Goal: Task Accomplishment & Management: Manage account settings

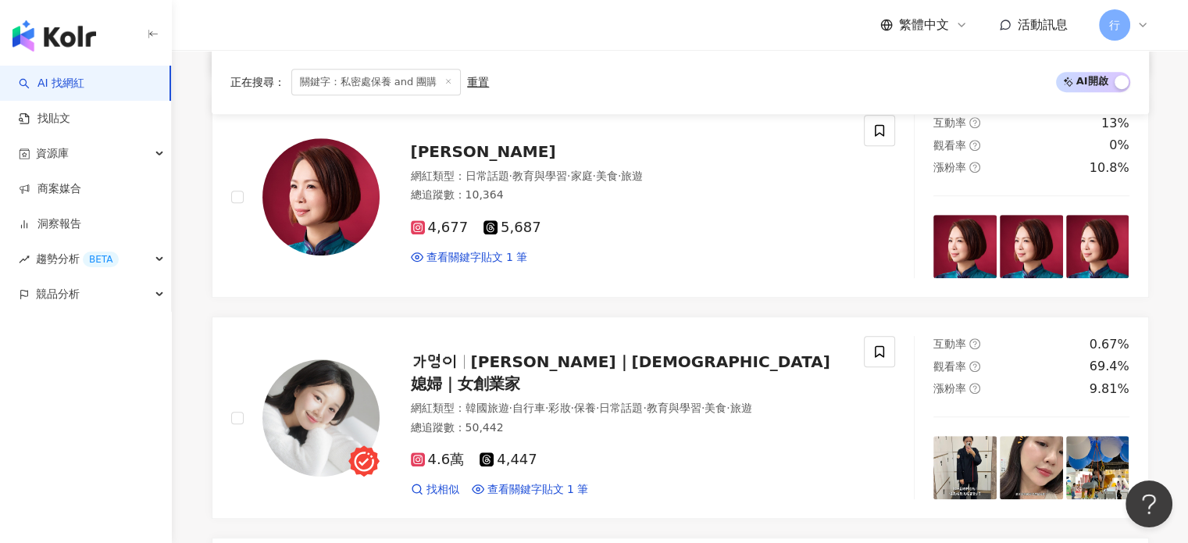
scroll to position [1015, 0]
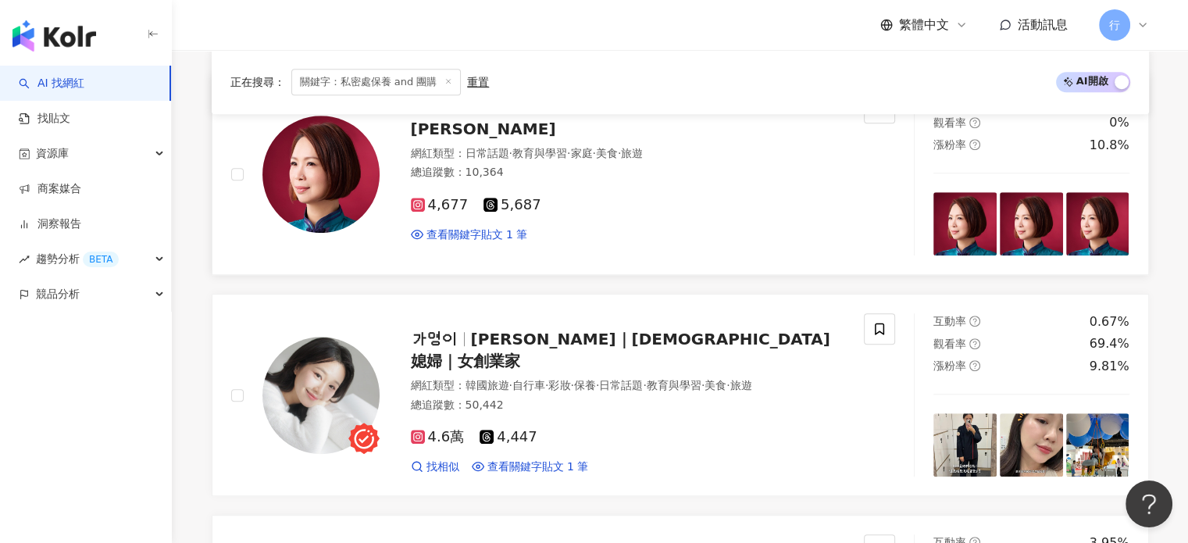
click at [440, 130] on span "席耶娜" at bounding box center [483, 128] width 145 height 19
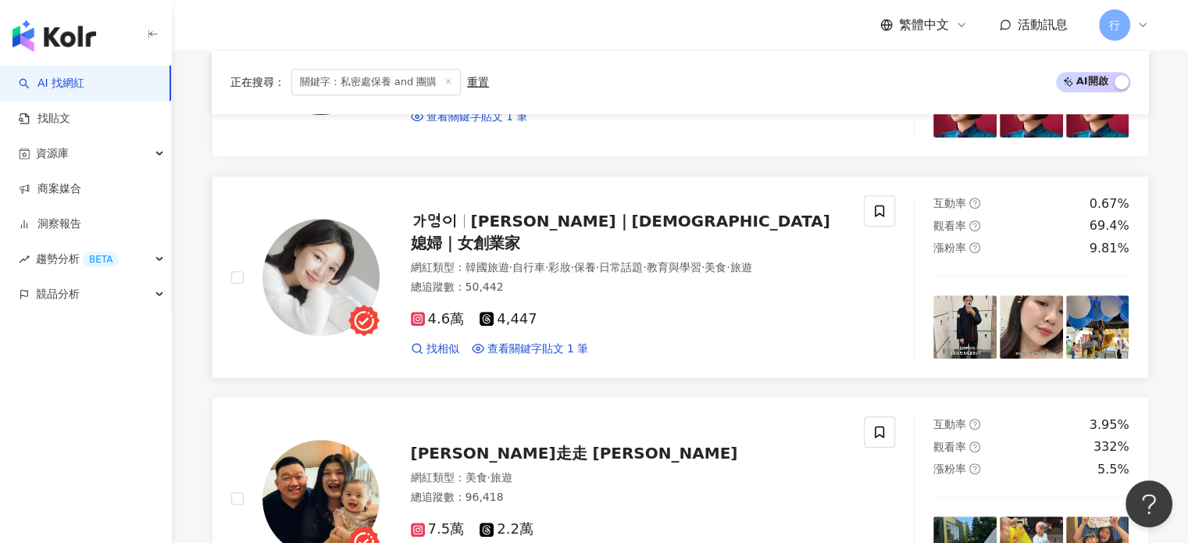
scroll to position [1171, 0]
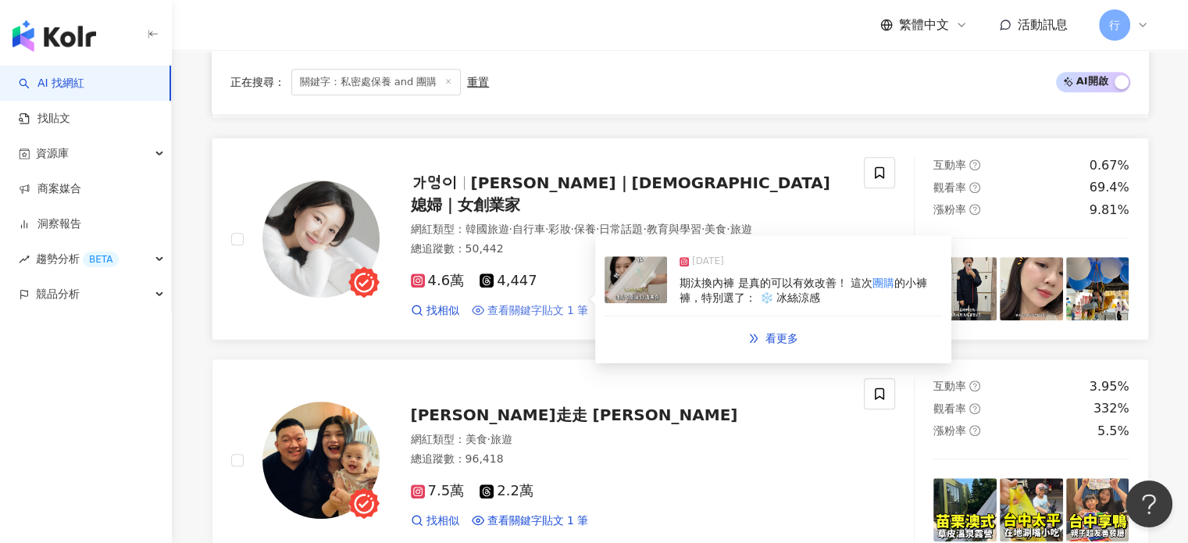
click at [559, 303] on span "查看關鍵字貼文 1 筆" at bounding box center [538, 311] width 102 height 16
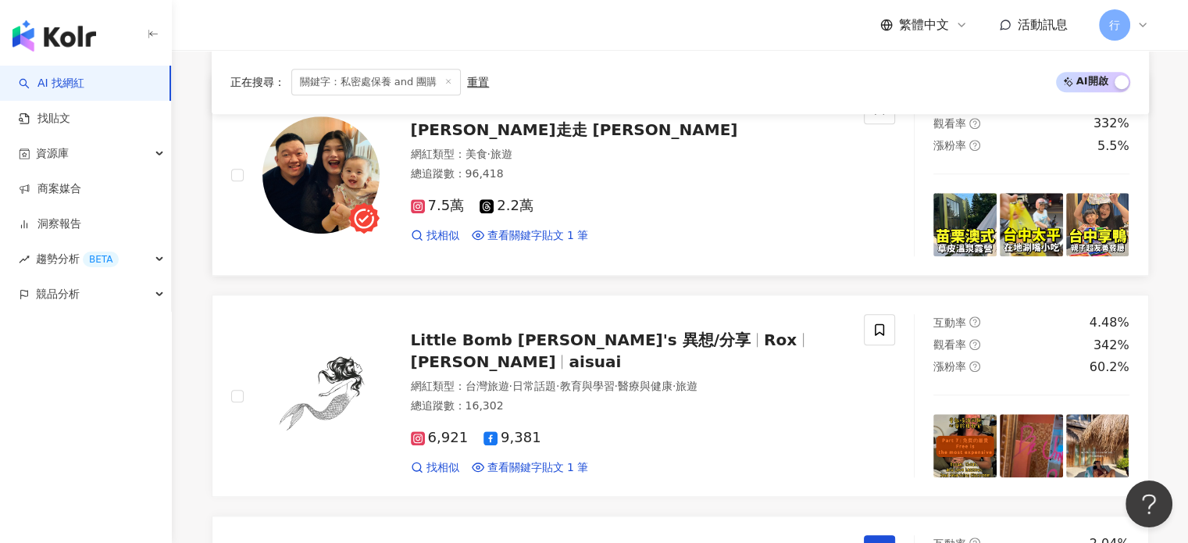
scroll to position [1484, 0]
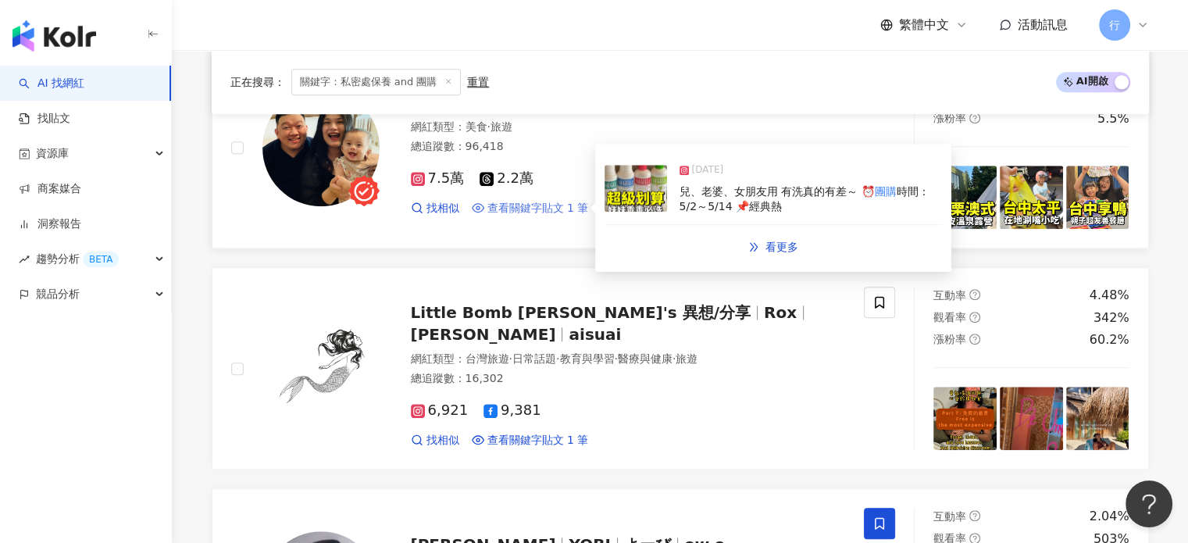
click at [554, 205] on span "查看關鍵字貼文 1 筆" at bounding box center [538, 209] width 102 height 16
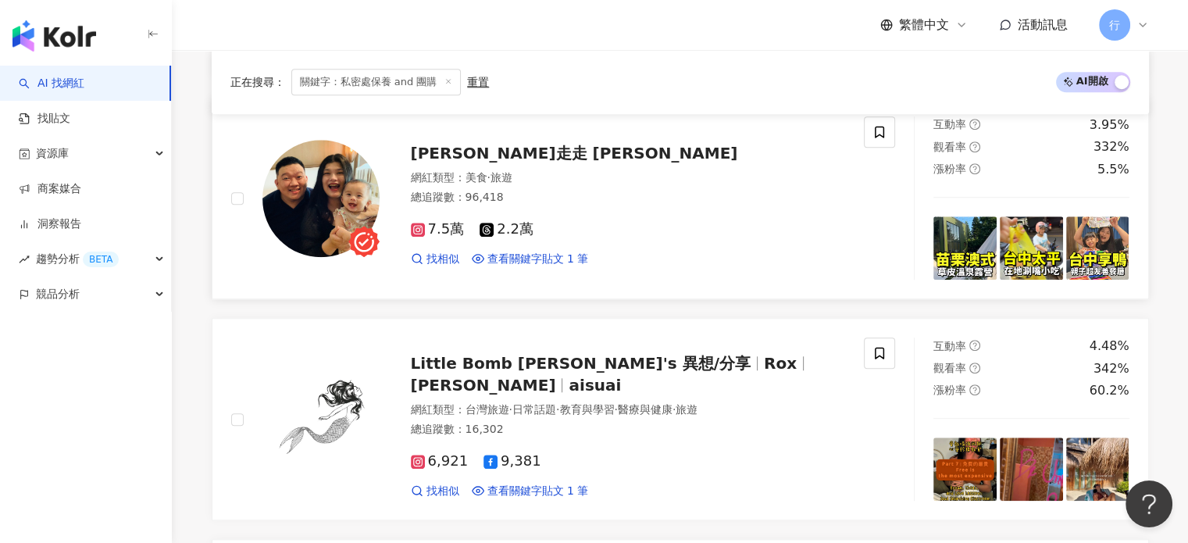
scroll to position [1406, 0]
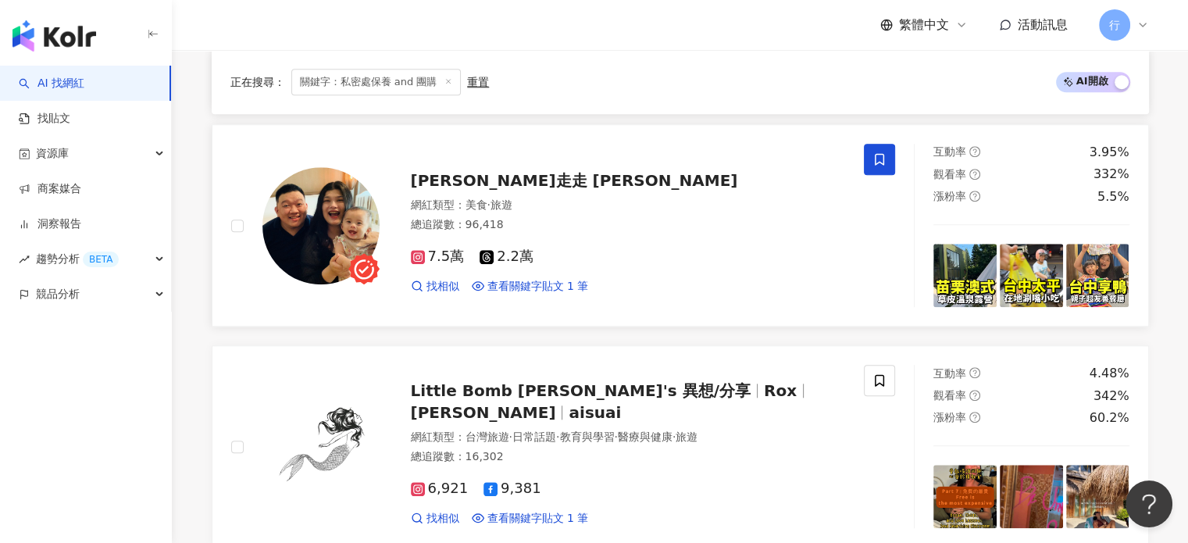
click at [878, 165] on span at bounding box center [879, 159] width 31 height 31
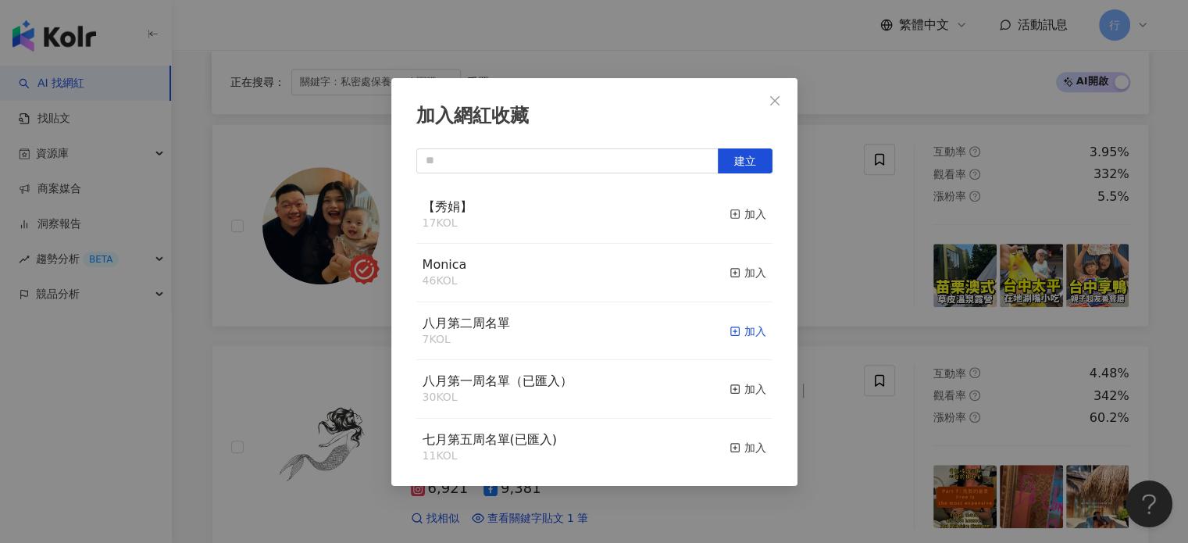
click at [736, 333] on div "加入" at bounding box center [747, 331] width 37 height 17
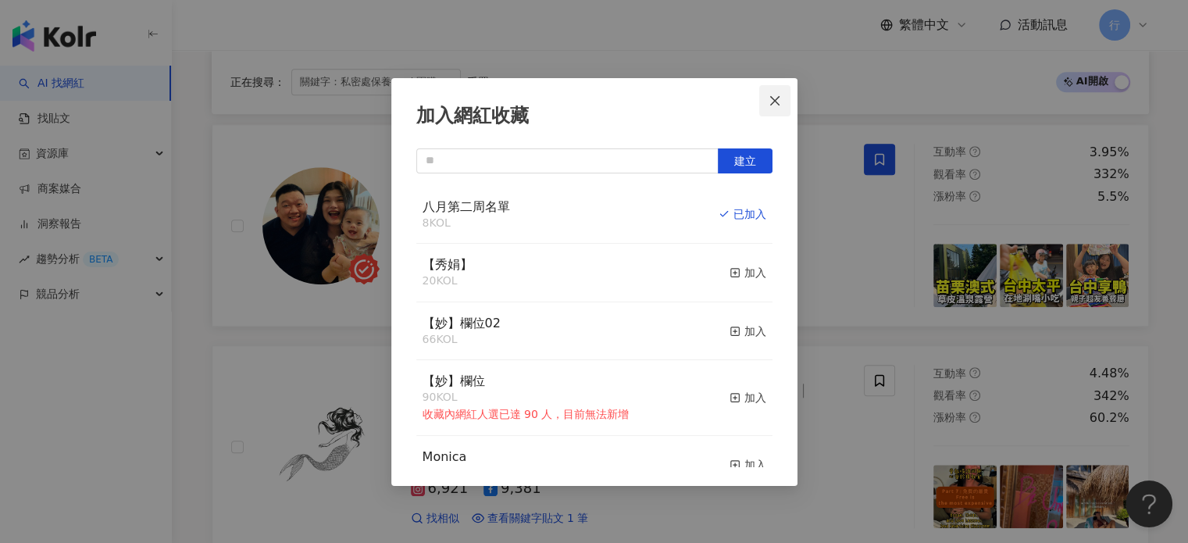
click at [780, 99] on icon "close" at bounding box center [774, 100] width 12 height 12
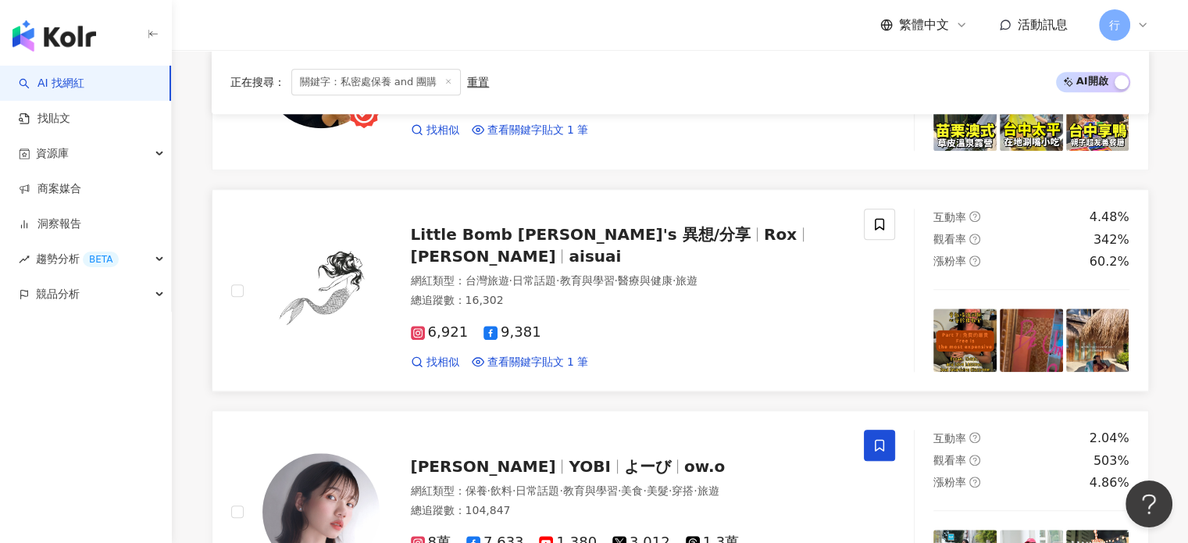
scroll to position [1640, 0]
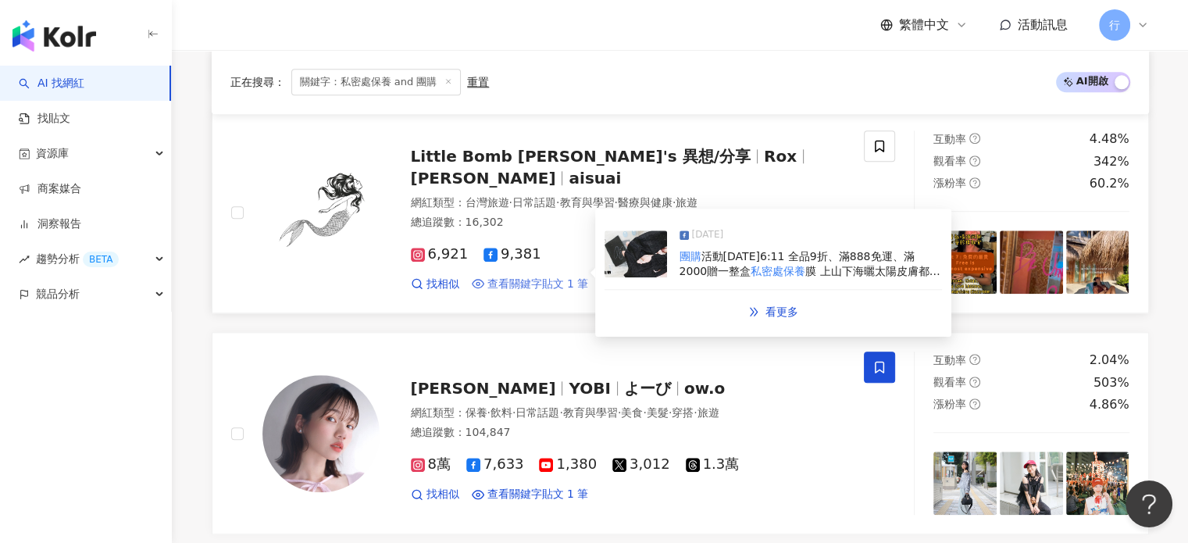
click at [541, 276] on span "查看關鍵字貼文 1 筆" at bounding box center [538, 284] width 102 height 16
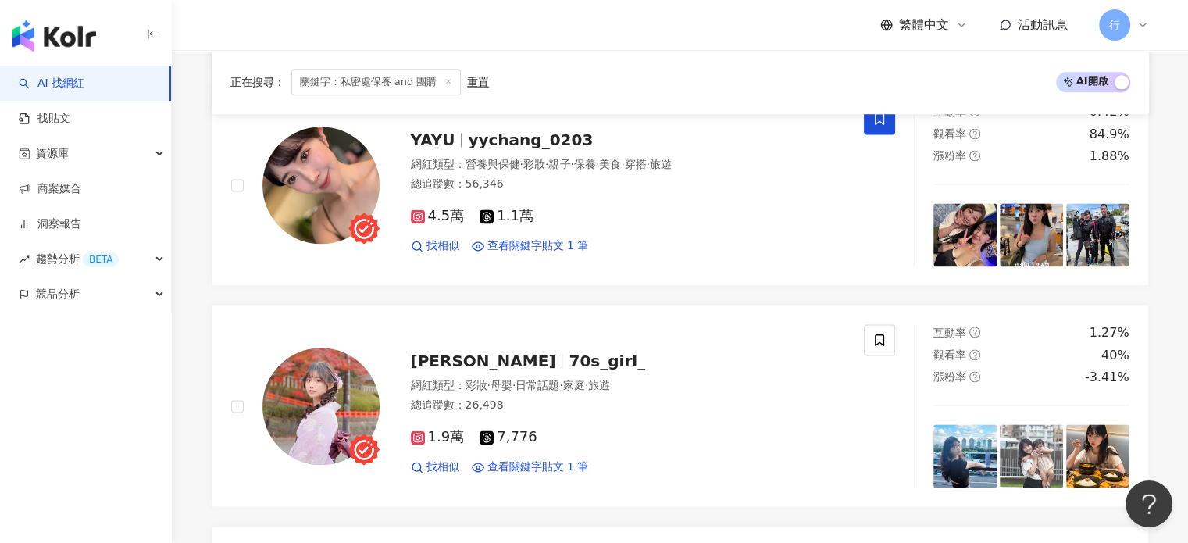
scroll to position [2187, 0]
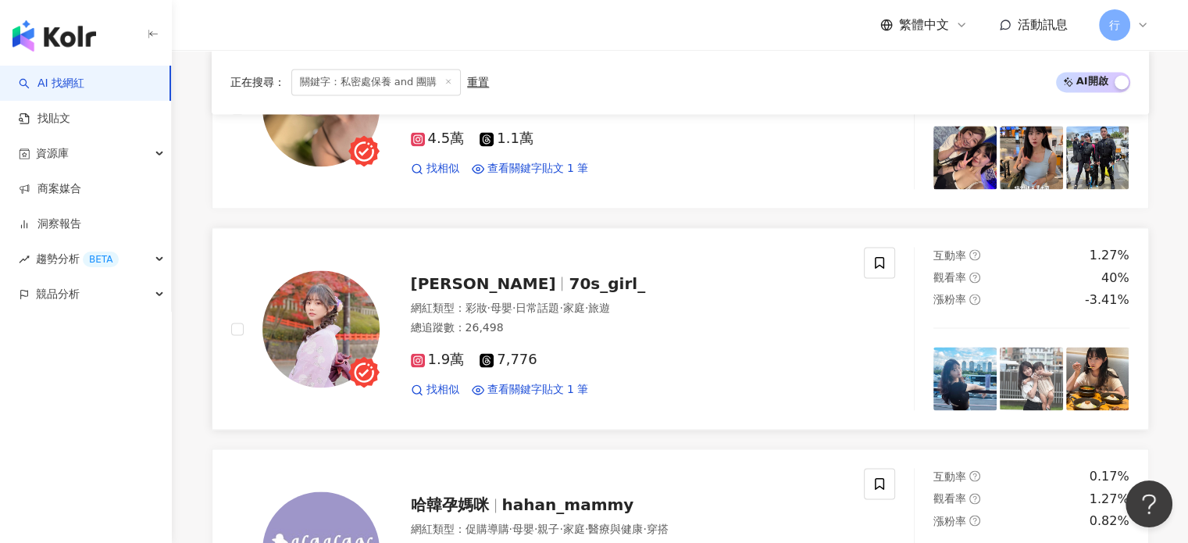
click at [568, 275] on span "70s_girl_" at bounding box center [606, 283] width 77 height 19
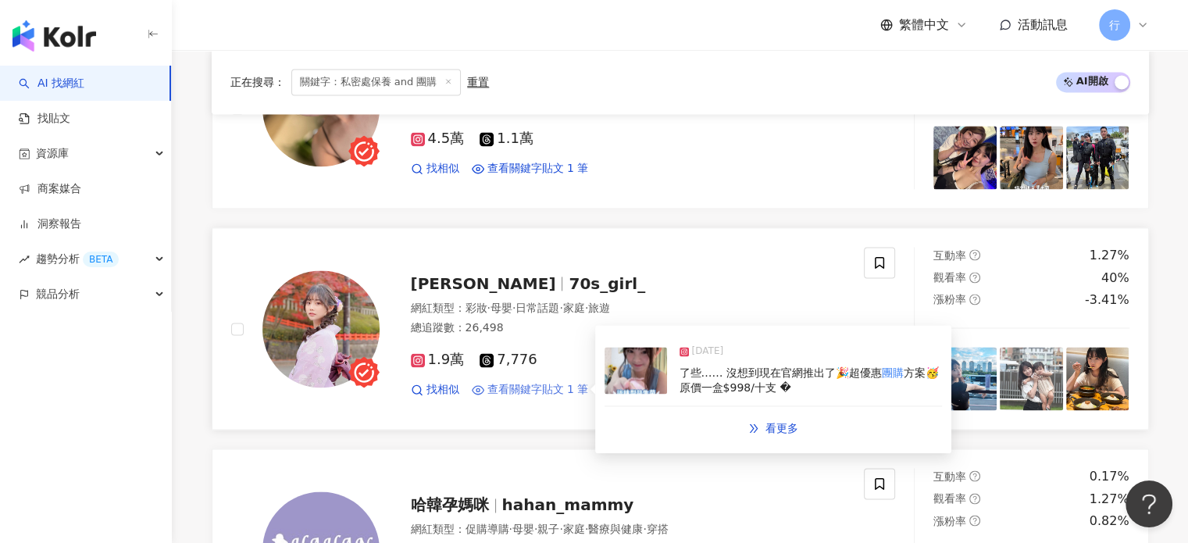
click at [512, 383] on span "查看關鍵字貼文 1 筆" at bounding box center [538, 390] width 102 height 16
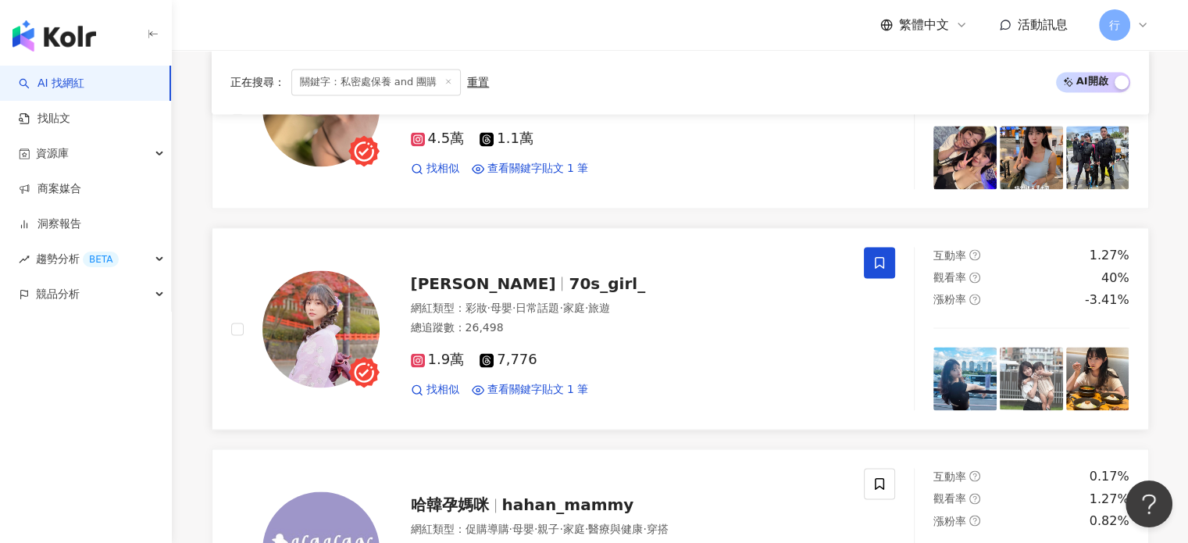
click at [878, 267] on span at bounding box center [879, 262] width 31 height 31
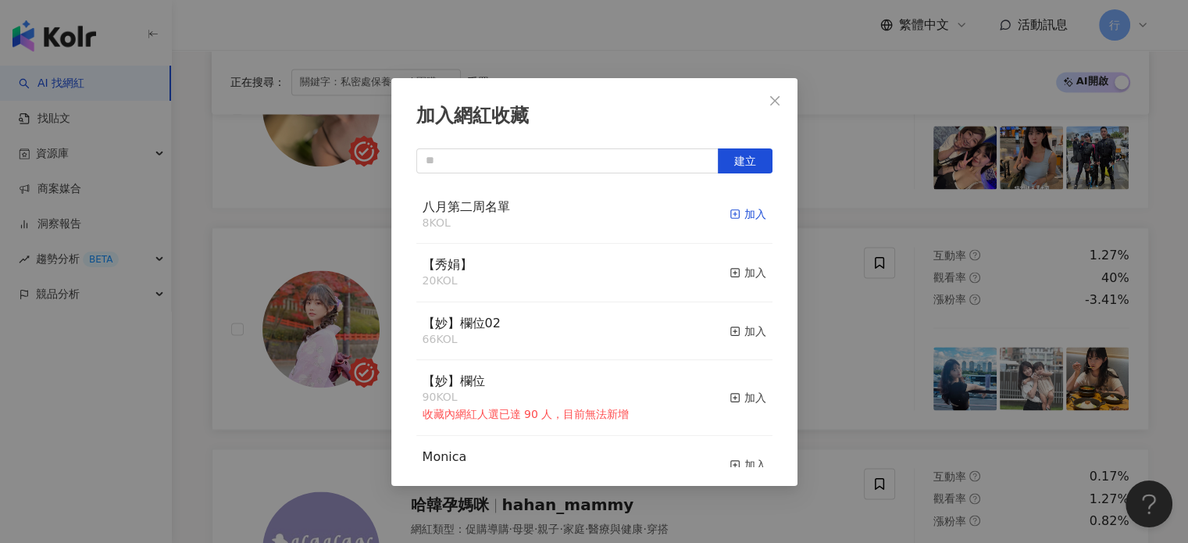
click at [736, 217] on div "加入" at bounding box center [747, 213] width 37 height 17
click at [779, 100] on icon "close" at bounding box center [774, 100] width 12 height 12
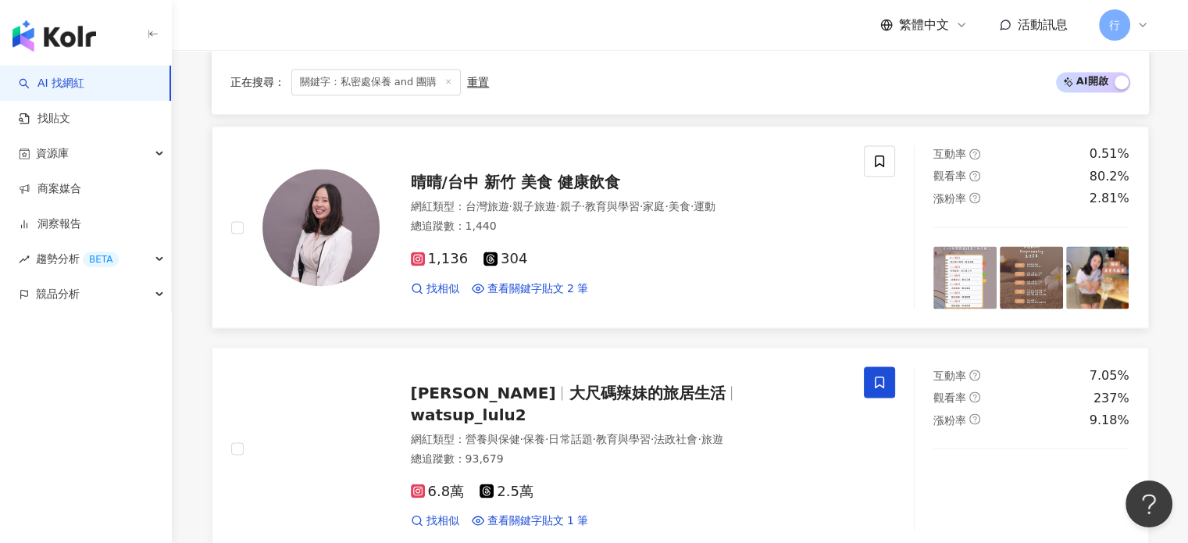
scroll to position [2577, 0]
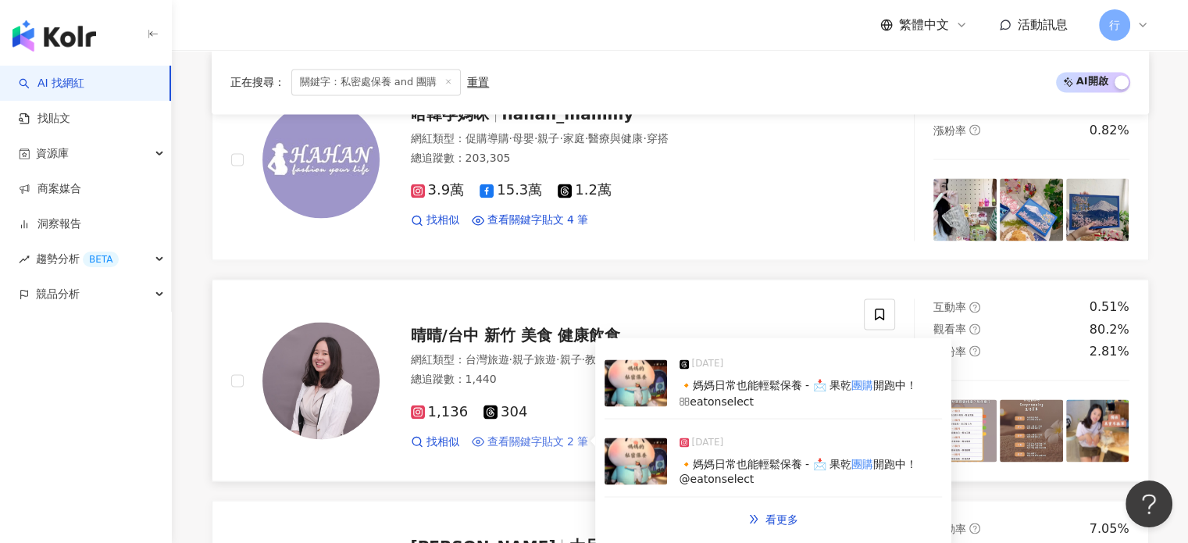
click at [537, 437] on span "查看關鍵字貼文 2 筆" at bounding box center [538, 441] width 102 height 16
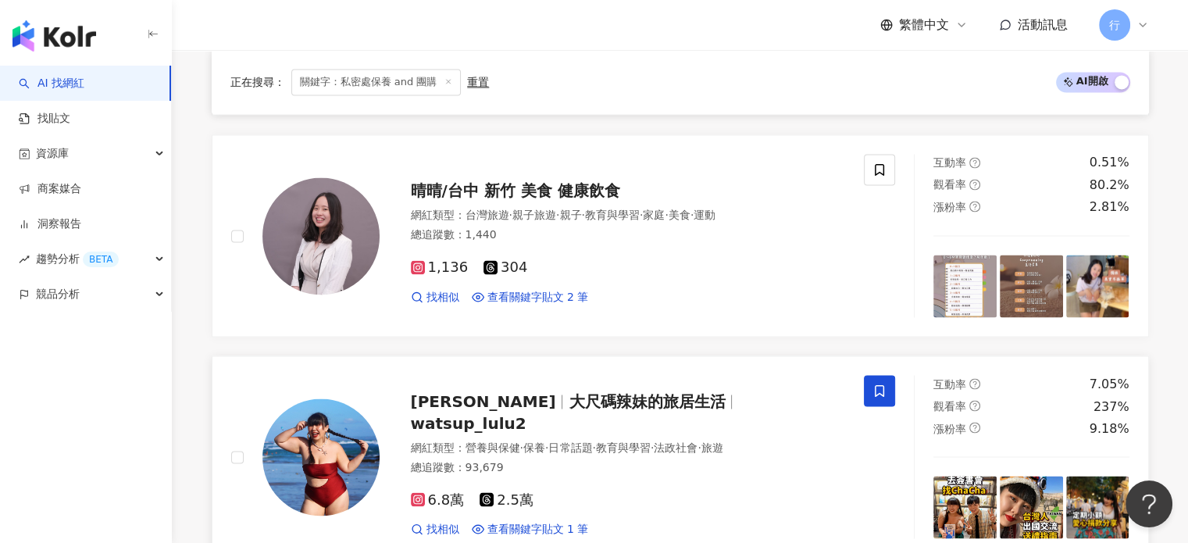
scroll to position [2889, 0]
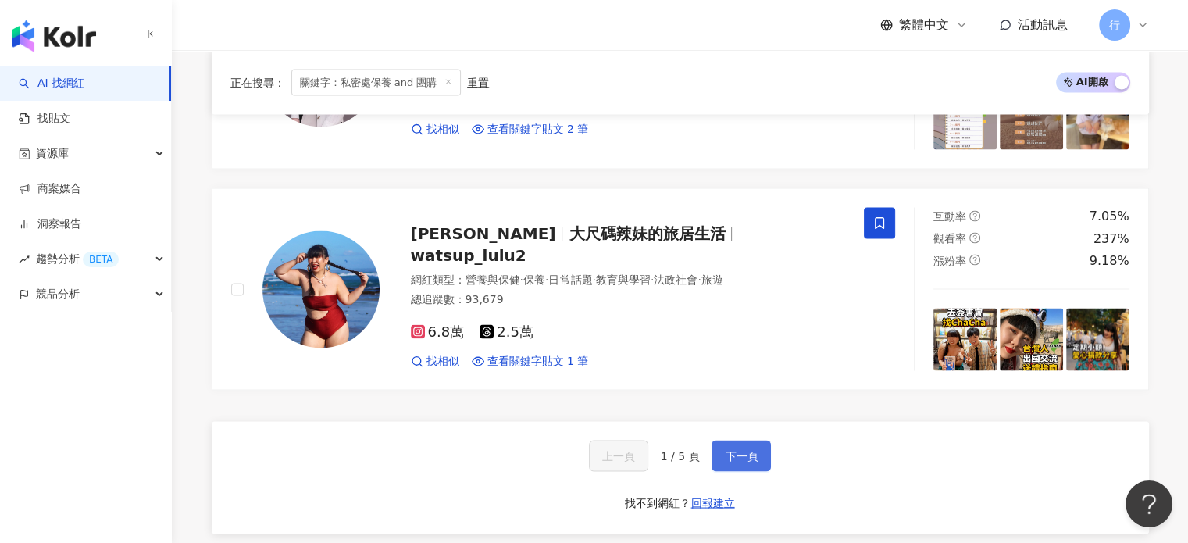
click at [736, 449] on span "下一頁" at bounding box center [741, 455] width 33 height 12
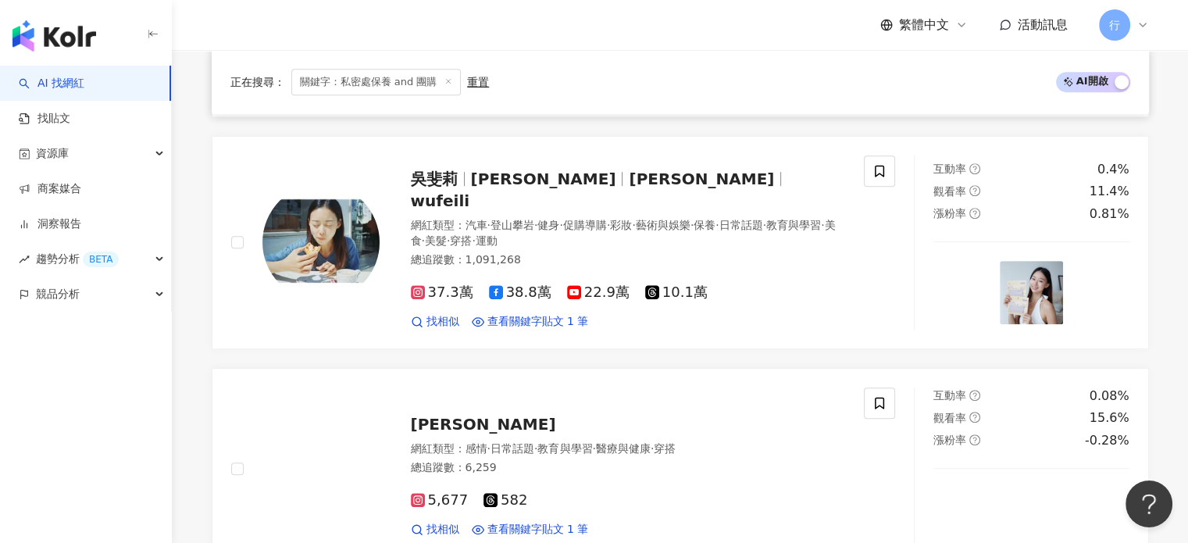
scroll to position [639, 0]
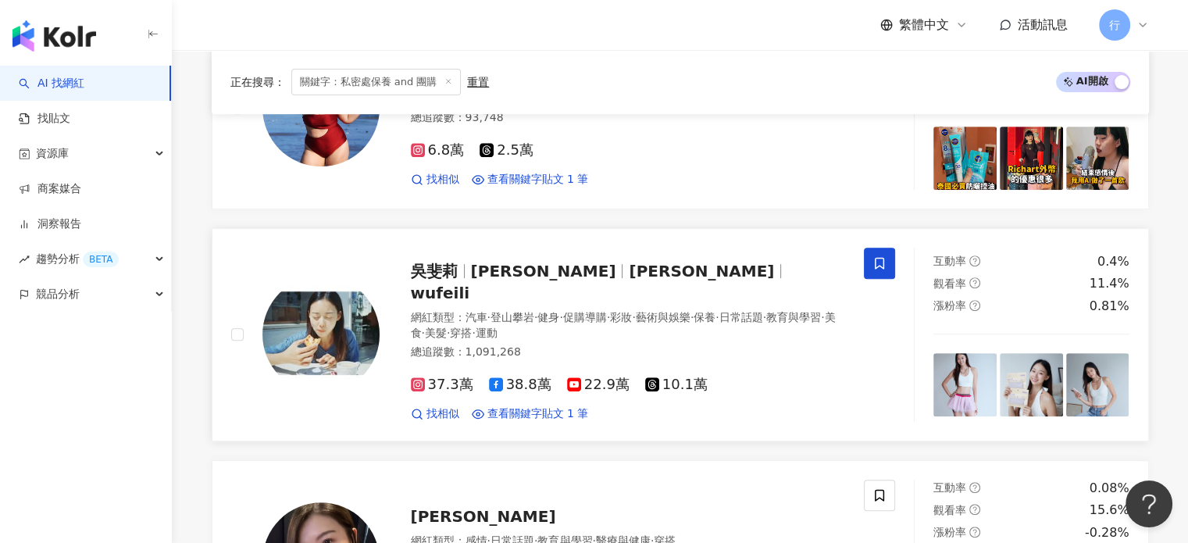
click at [879, 260] on icon at bounding box center [879, 263] width 14 height 14
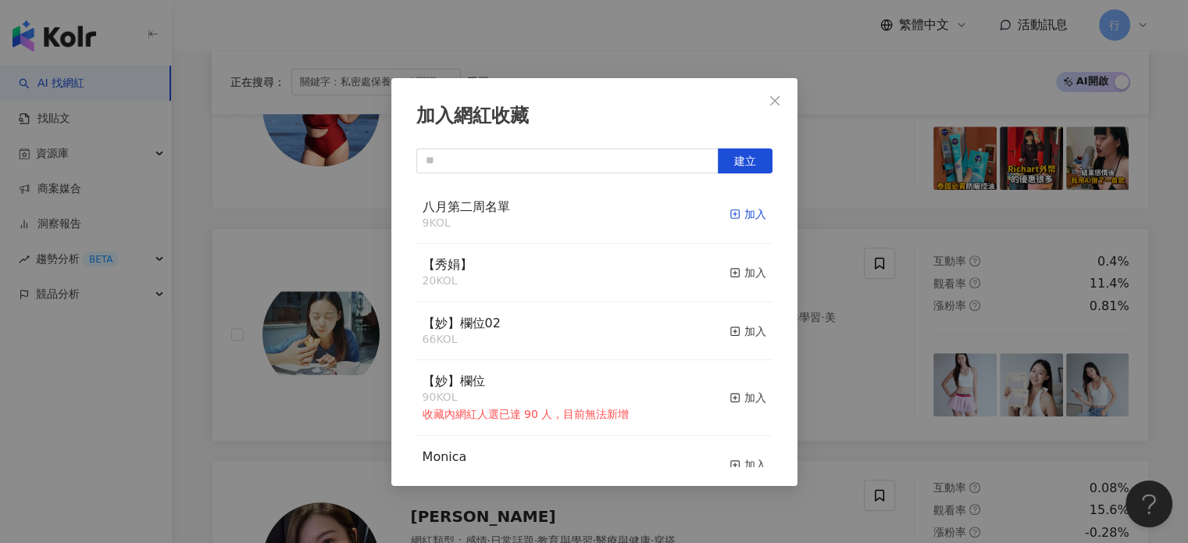
click at [743, 218] on div "加入" at bounding box center [747, 213] width 37 height 17
click at [780, 96] on icon "close" at bounding box center [774, 100] width 12 height 12
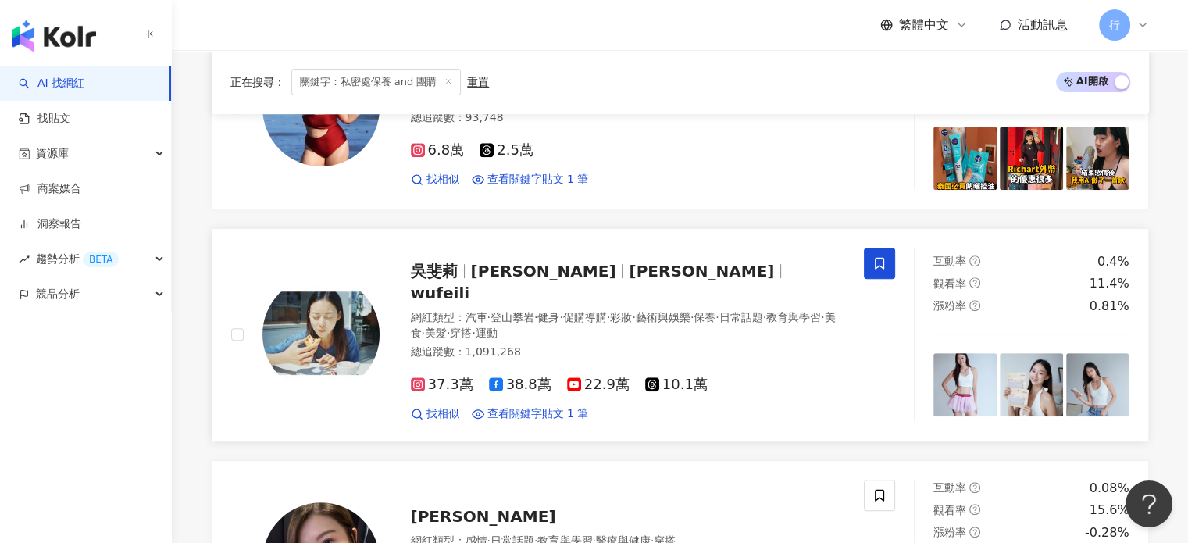
scroll to position [1029, 0]
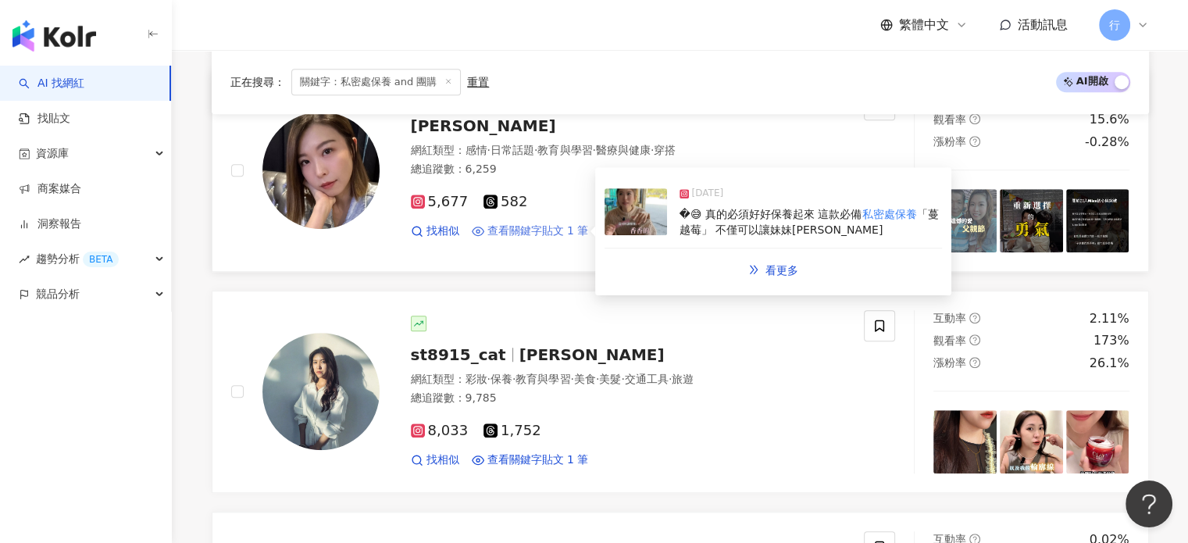
click at [532, 223] on span "查看關鍵字貼文 1 筆" at bounding box center [538, 231] width 102 height 16
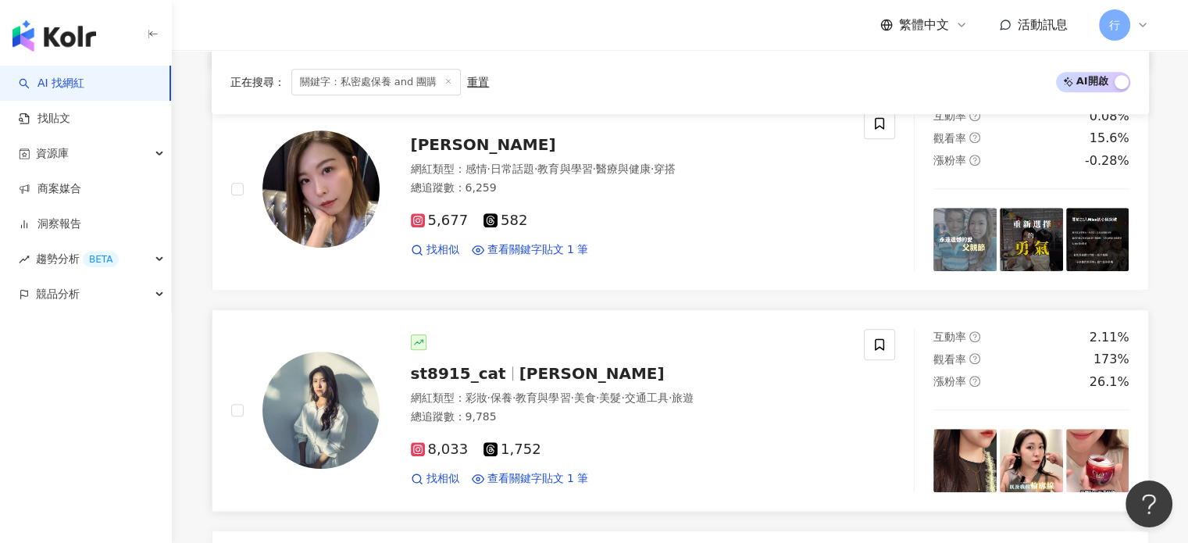
scroll to position [951, 0]
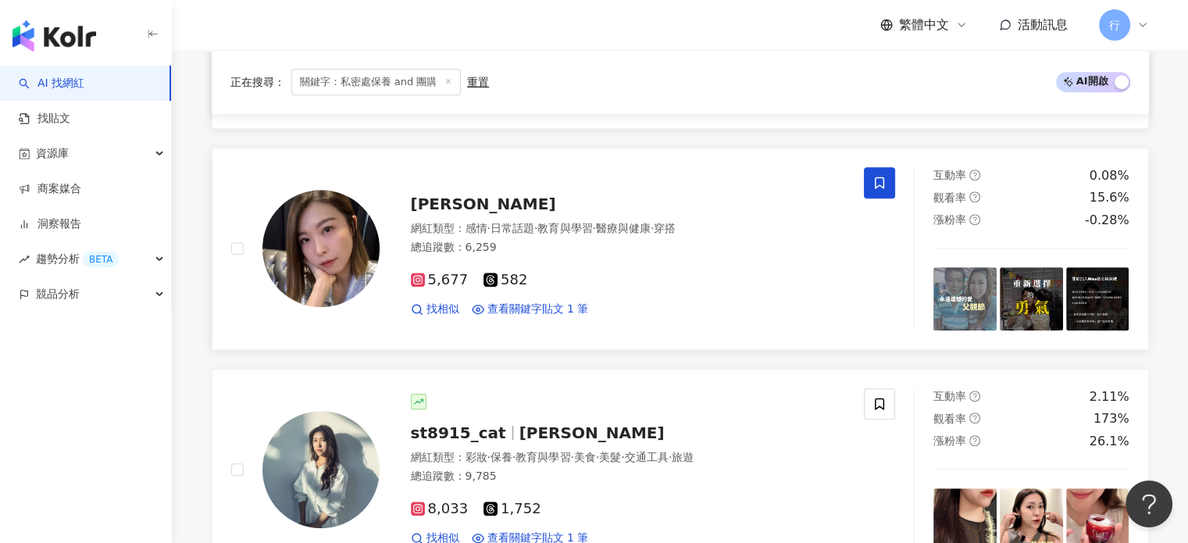
click at [881, 176] on icon at bounding box center [879, 183] width 14 height 14
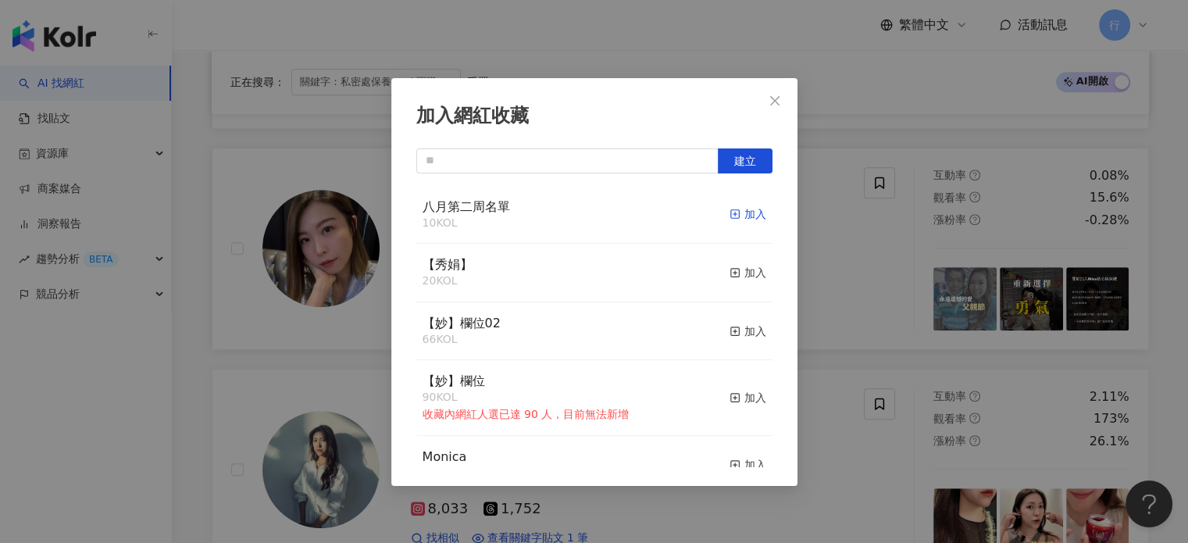
click at [734, 214] on div "加入" at bounding box center [747, 213] width 37 height 17
click at [776, 104] on icon "close" at bounding box center [774, 100] width 12 height 12
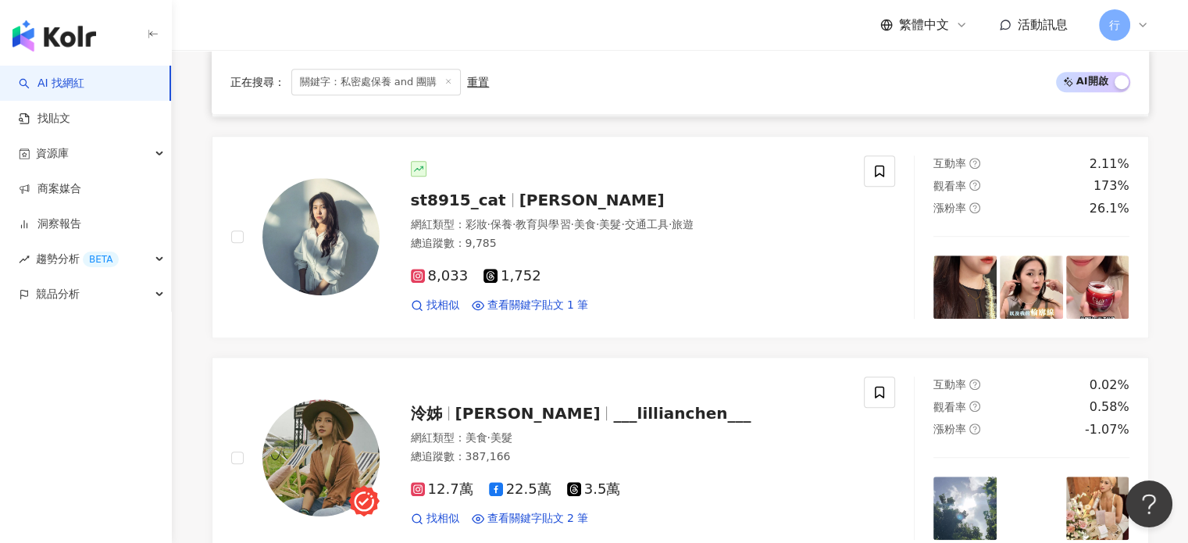
scroll to position [1185, 0]
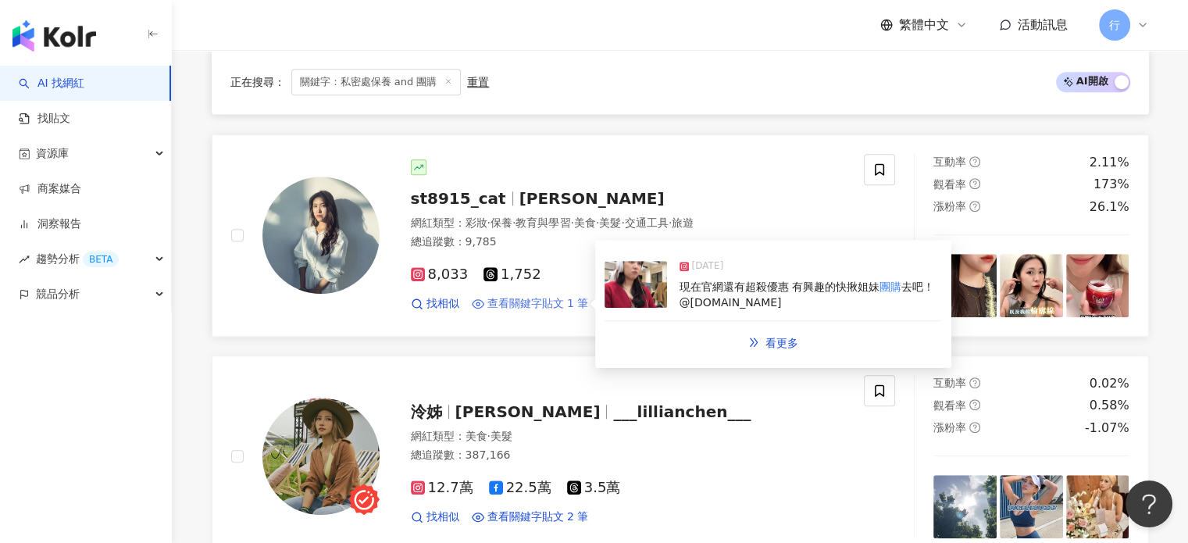
click at [550, 296] on span "查看關鍵字貼文 1 筆" at bounding box center [538, 304] width 102 height 16
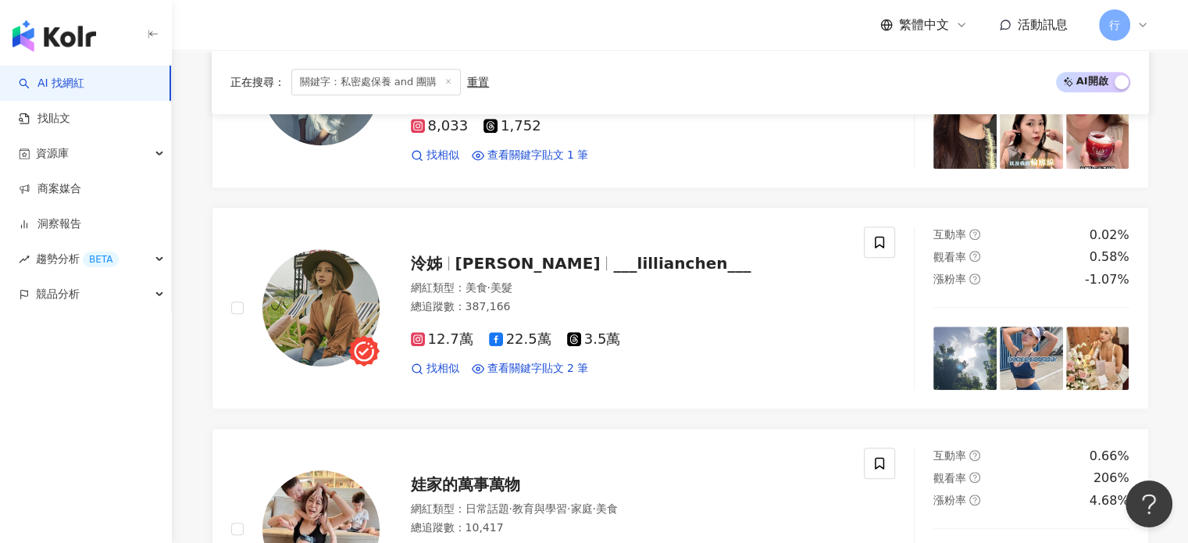
scroll to position [1342, 0]
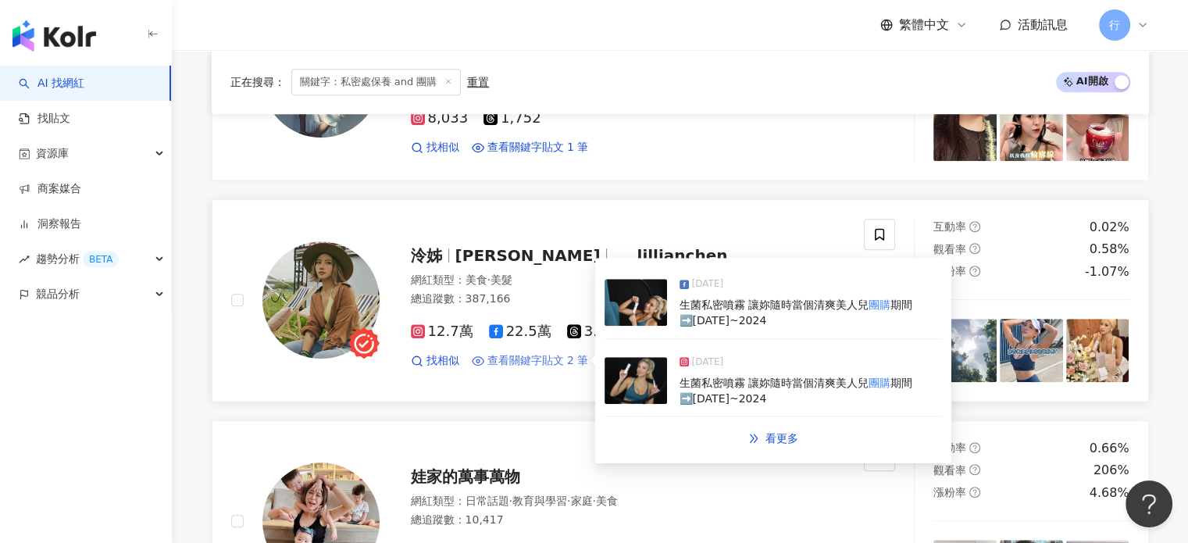
click at [540, 353] on span "查看關鍵字貼文 2 筆" at bounding box center [538, 361] width 102 height 16
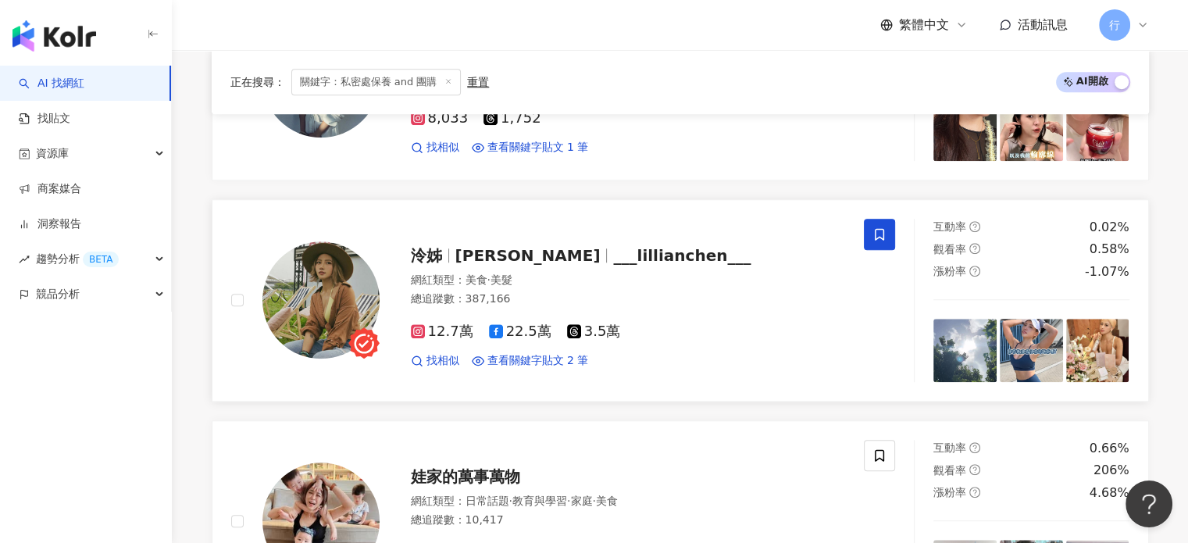
click at [884, 227] on icon at bounding box center [879, 234] width 14 height 14
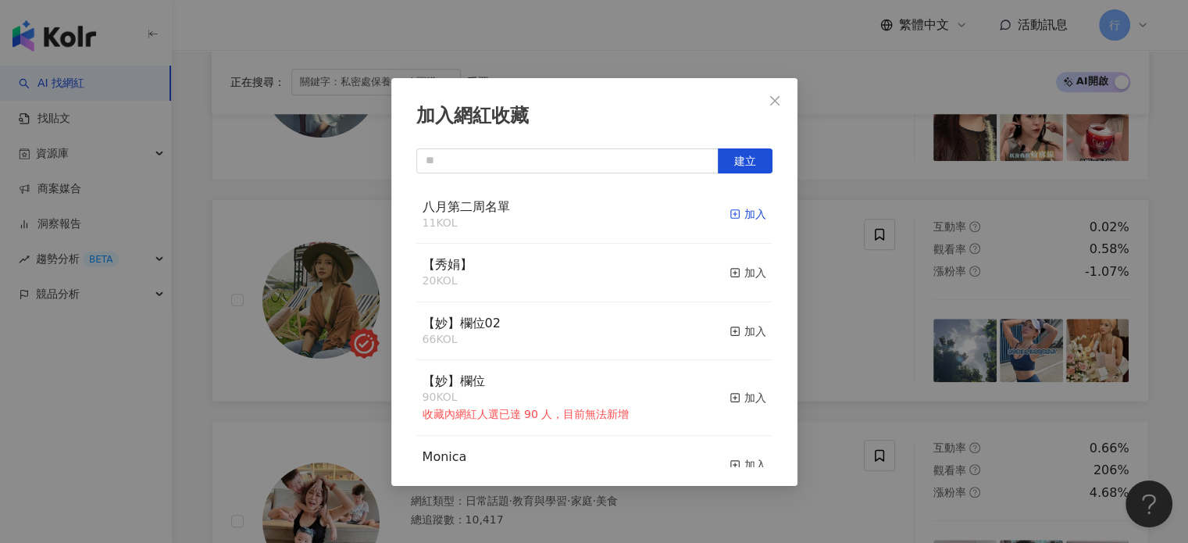
click at [745, 213] on div "加入" at bounding box center [747, 213] width 37 height 17
click at [775, 101] on icon "close" at bounding box center [774, 99] width 9 height 9
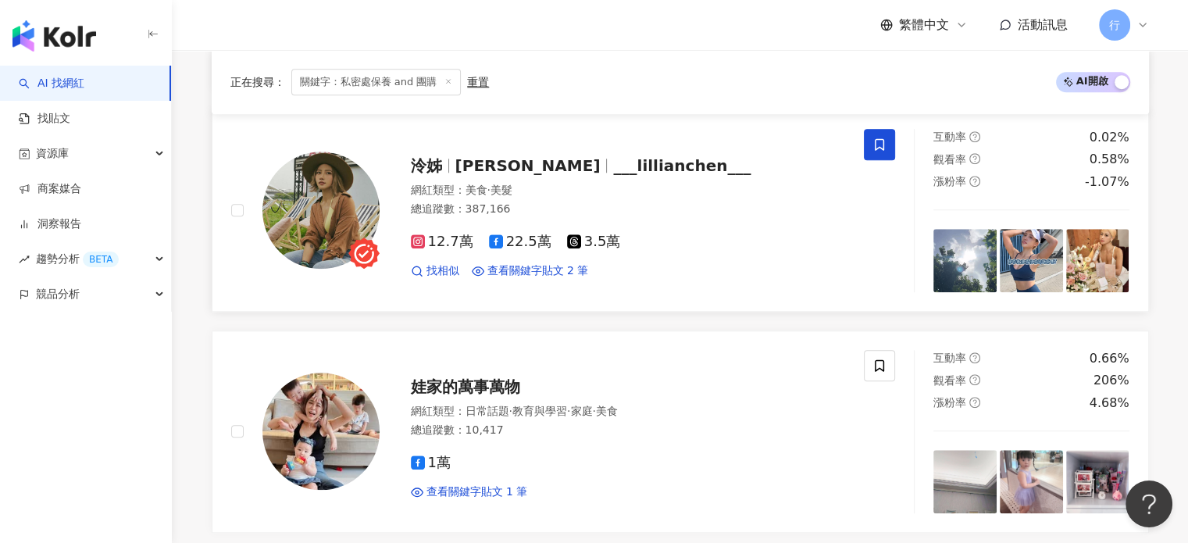
scroll to position [1576, 0]
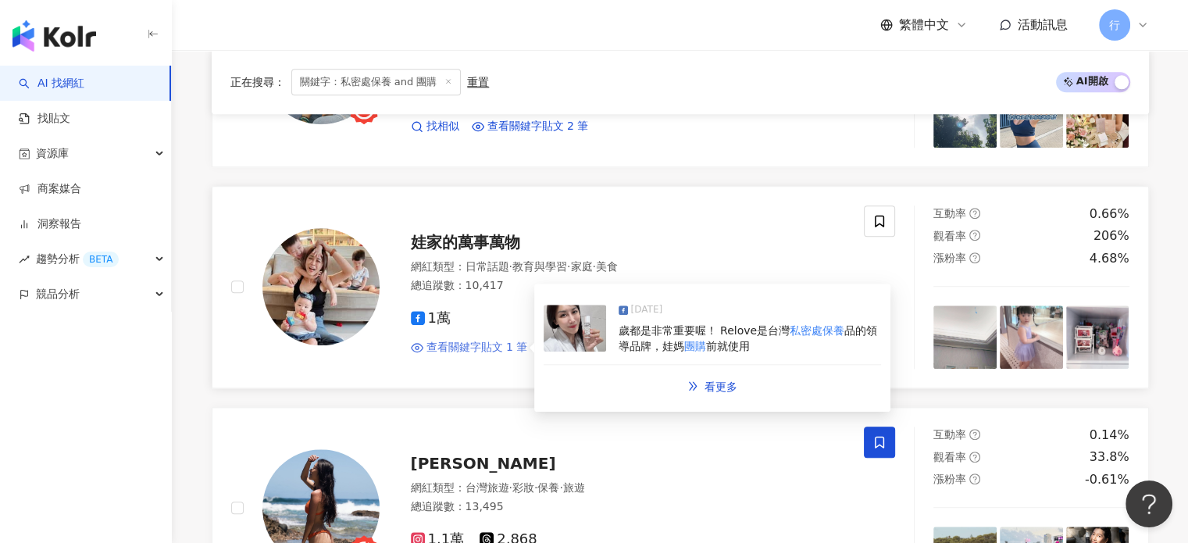
click at [498, 340] on span "查看關鍵字貼文 1 筆" at bounding box center [477, 348] width 102 height 16
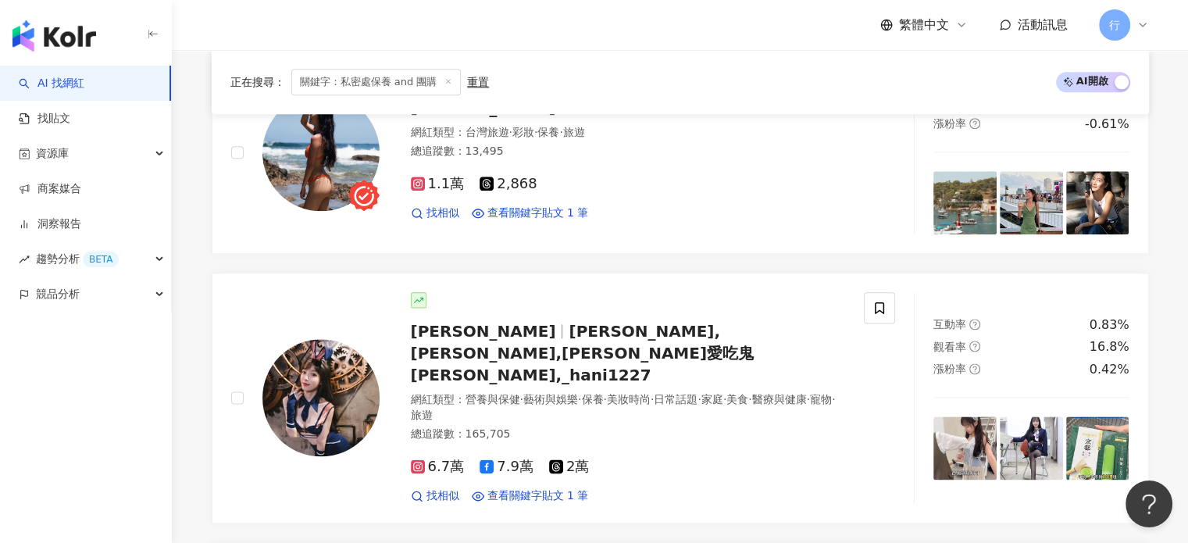
scroll to position [1966, 0]
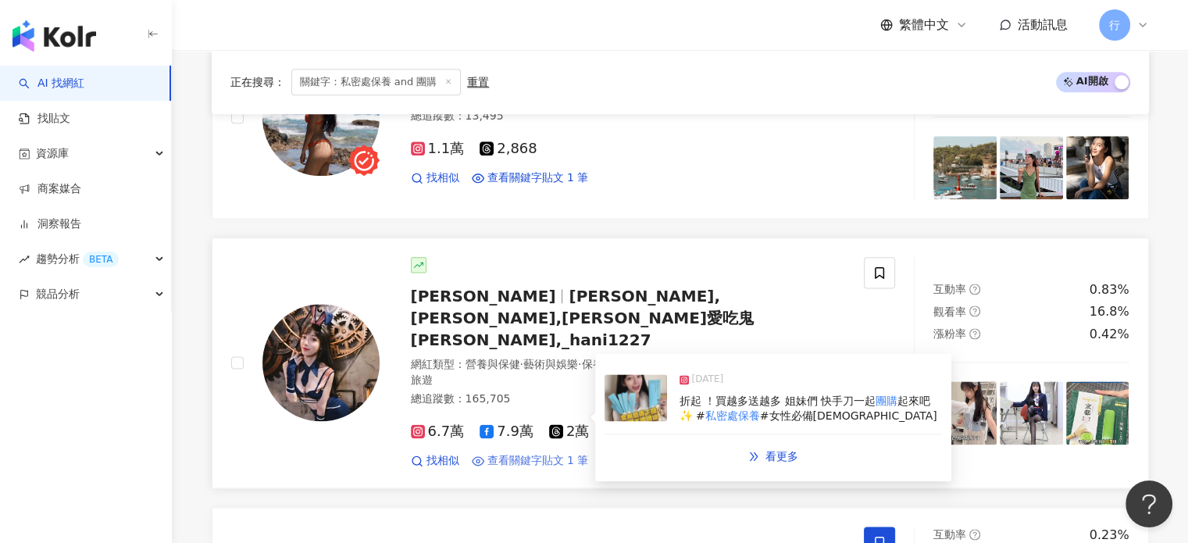
click at [544, 453] on span "查看關鍵字貼文 1 筆" at bounding box center [538, 461] width 102 height 16
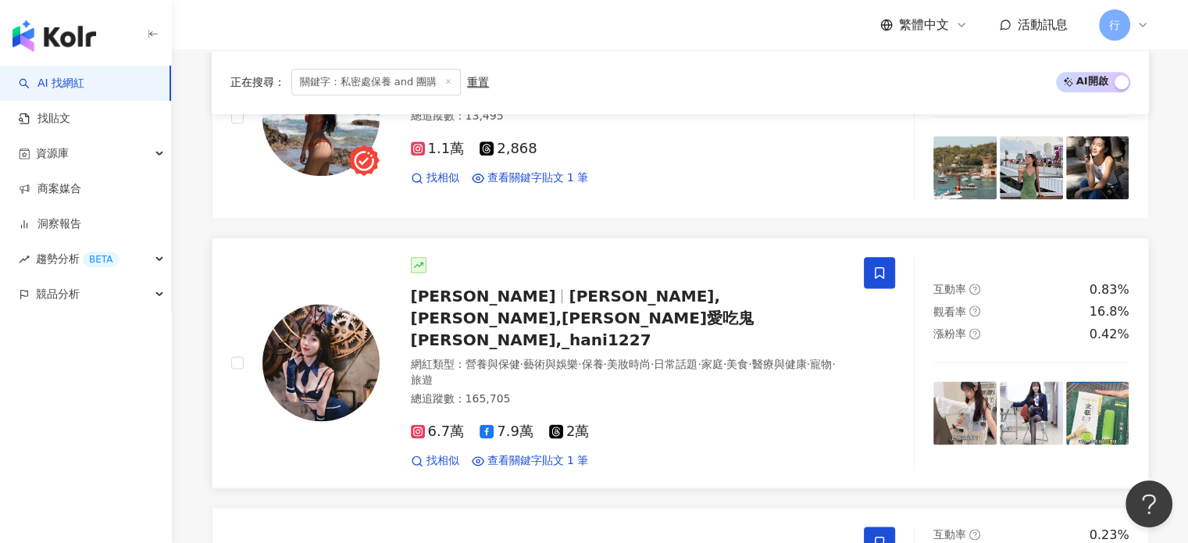
click at [879, 266] on icon at bounding box center [879, 273] width 14 height 14
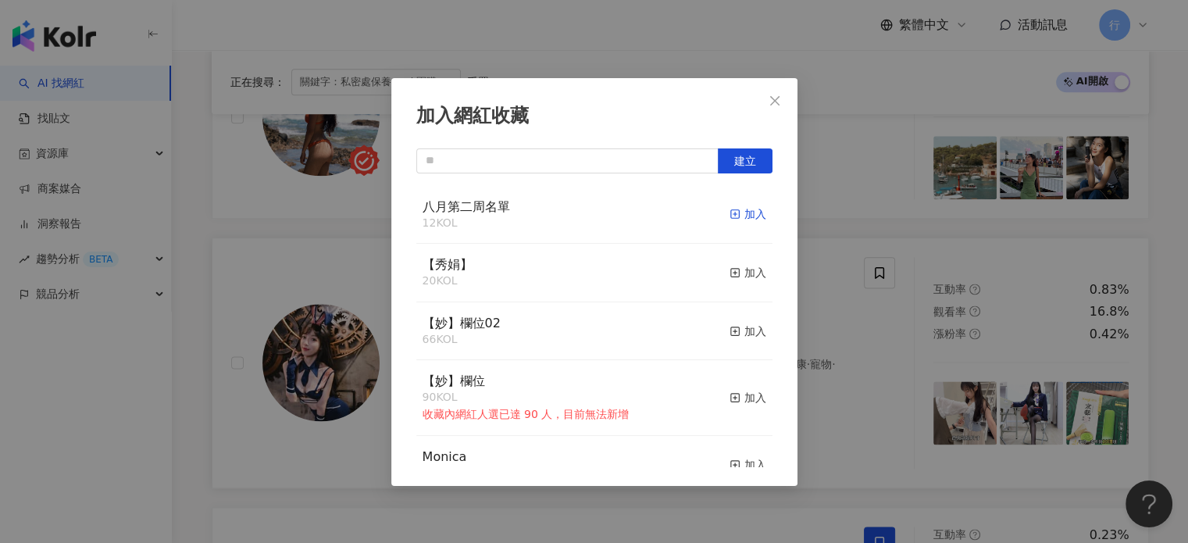
click at [743, 215] on div "加入" at bounding box center [747, 213] width 37 height 17
click at [777, 98] on icon "close" at bounding box center [774, 99] width 9 height 9
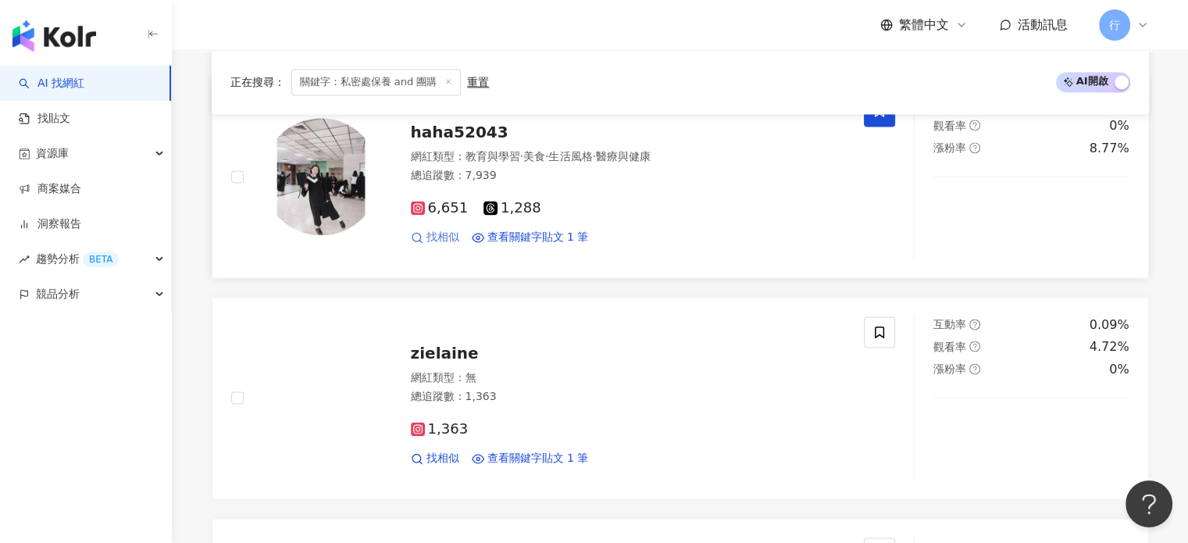
scroll to position [2435, 0]
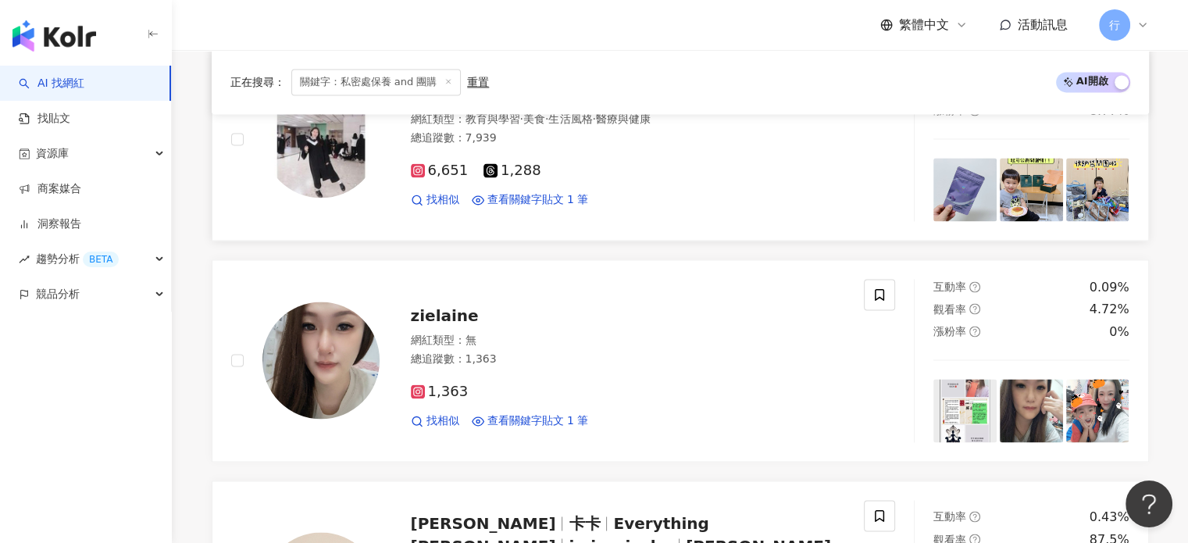
click at [362, 121] on img at bounding box center [320, 138] width 117 height 117
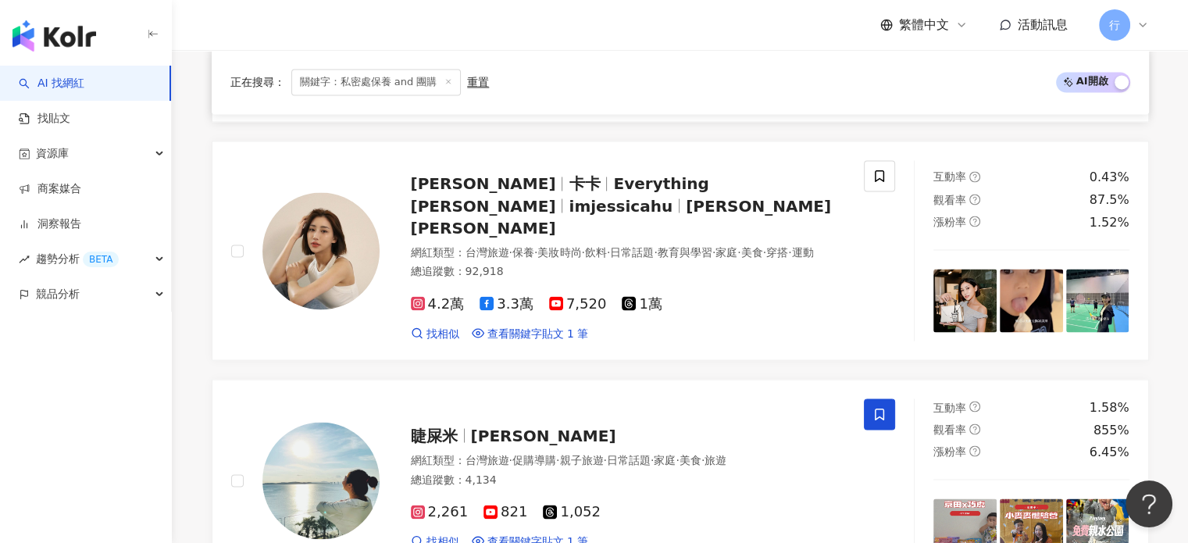
scroll to position [2747, 0]
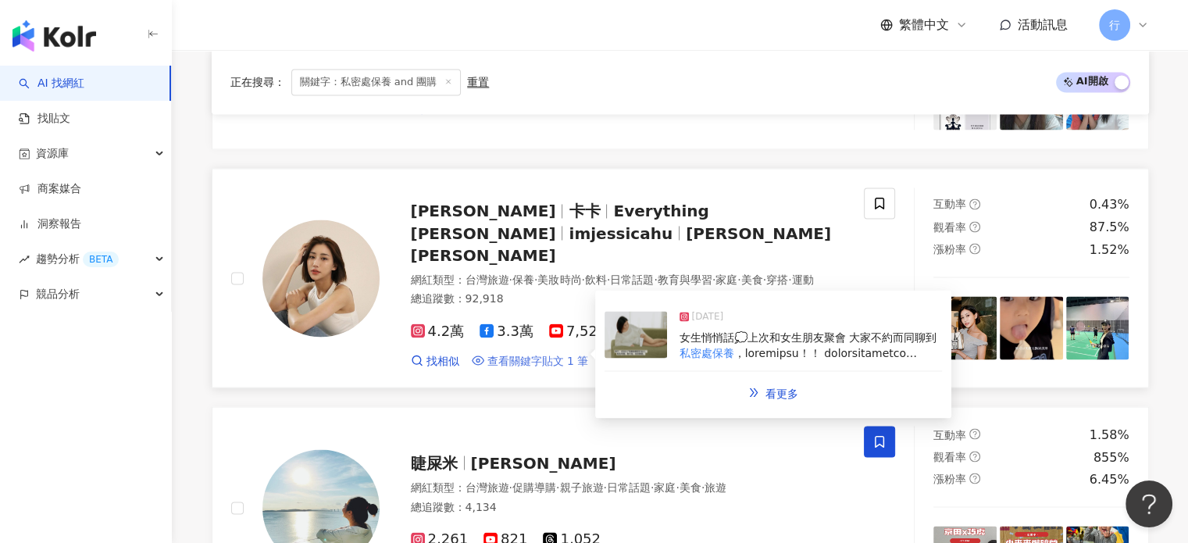
click at [544, 353] on span "查看關鍵字貼文 1 筆" at bounding box center [538, 361] width 102 height 16
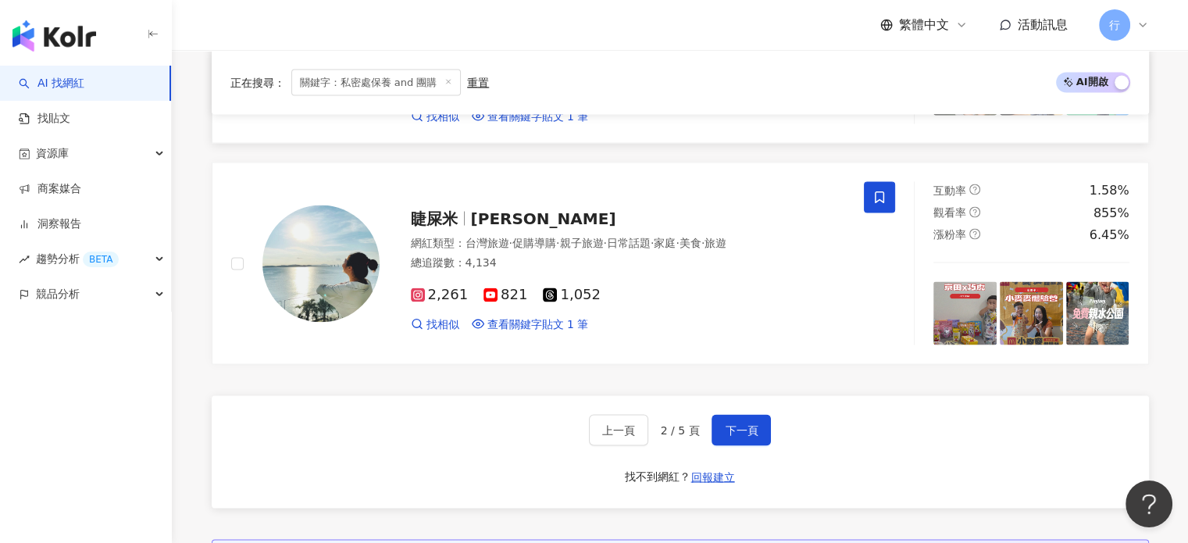
scroll to position [3060, 0]
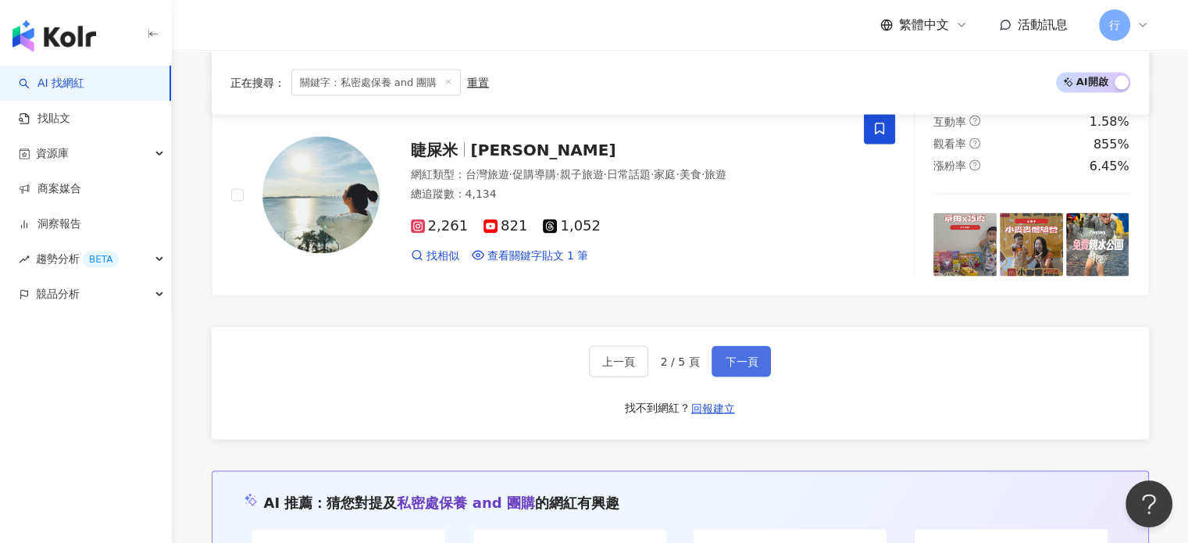
click at [729, 355] on span "下一頁" at bounding box center [741, 361] width 33 height 12
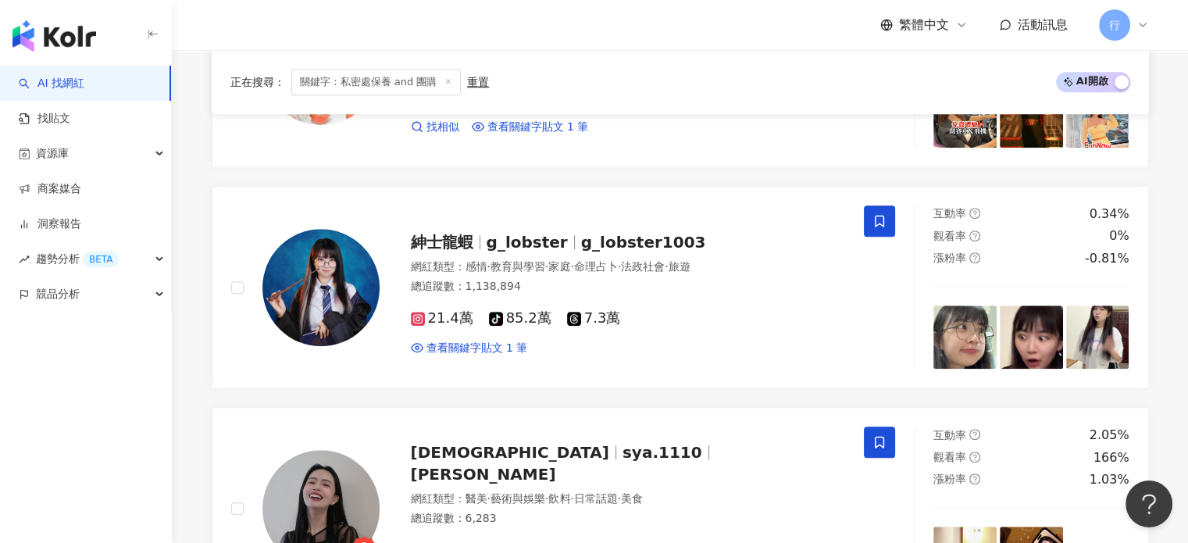
scroll to position [3045, 0]
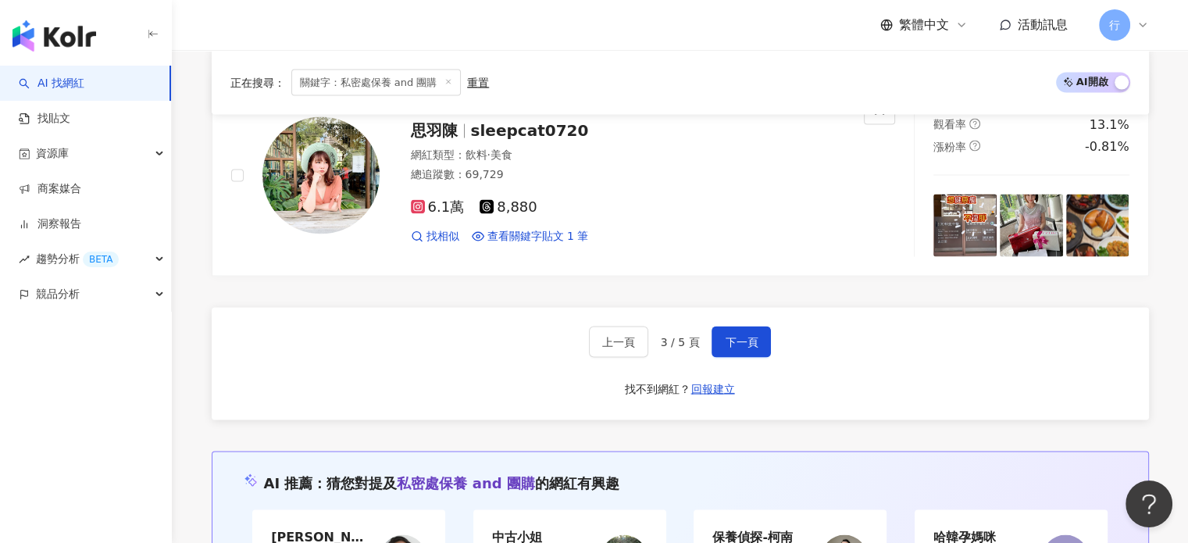
scroll to position [2967, 0]
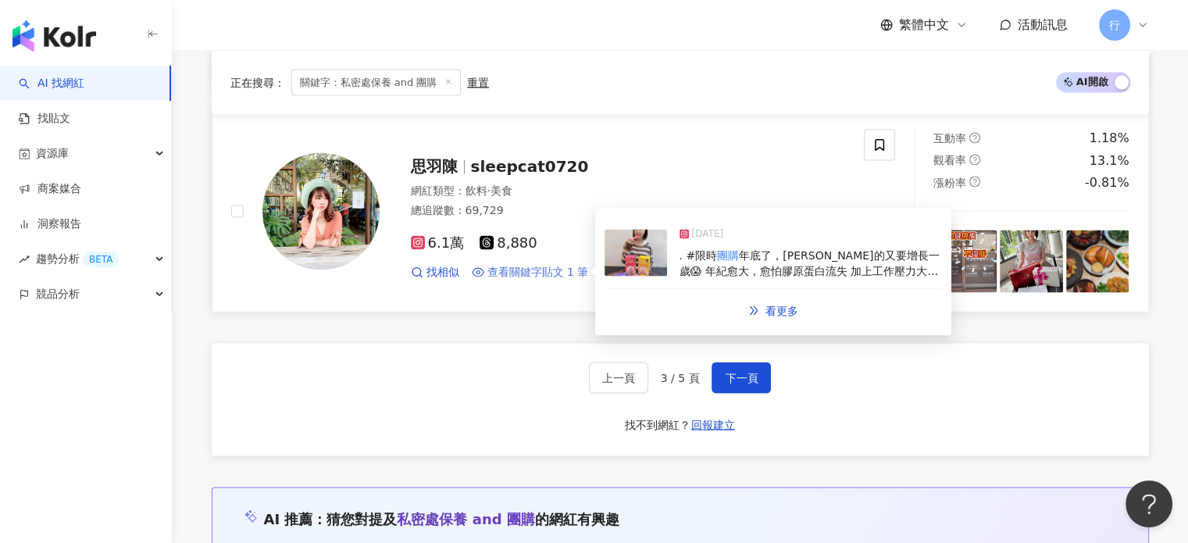
click at [543, 268] on span "查看關鍵字貼文 1 筆" at bounding box center [538, 272] width 102 height 16
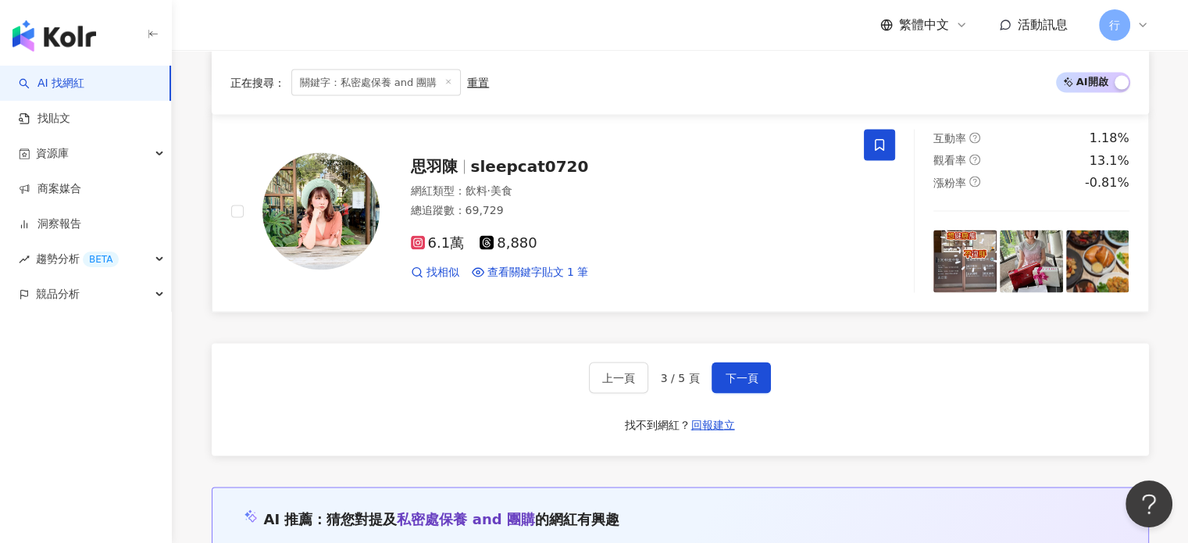
click at [878, 143] on icon at bounding box center [879, 144] width 14 height 14
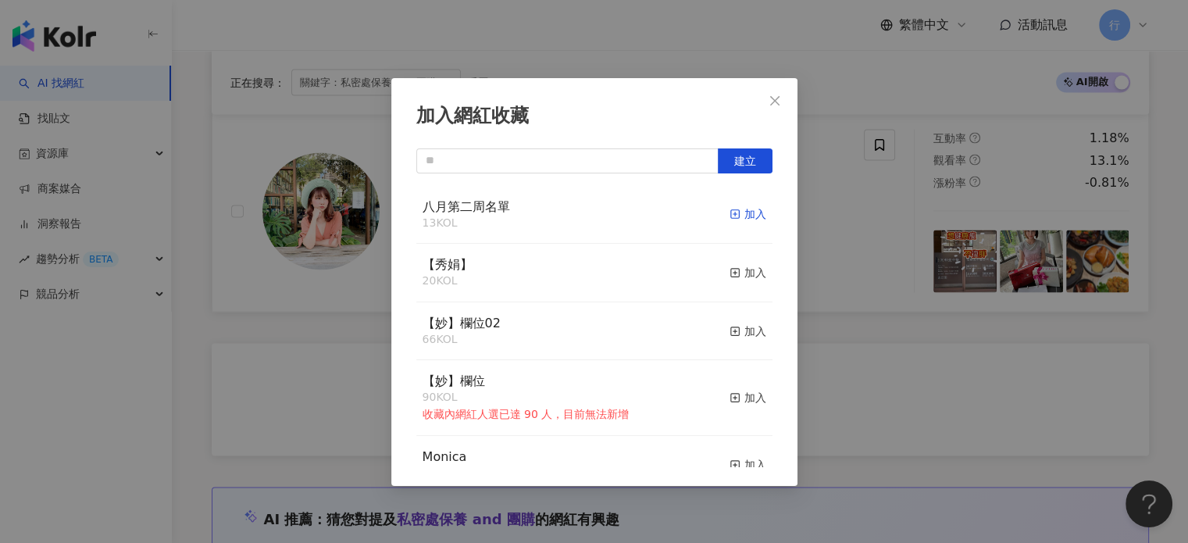
click at [735, 216] on div "加入" at bounding box center [747, 213] width 37 height 17
click at [775, 99] on icon "close" at bounding box center [774, 99] width 9 height 9
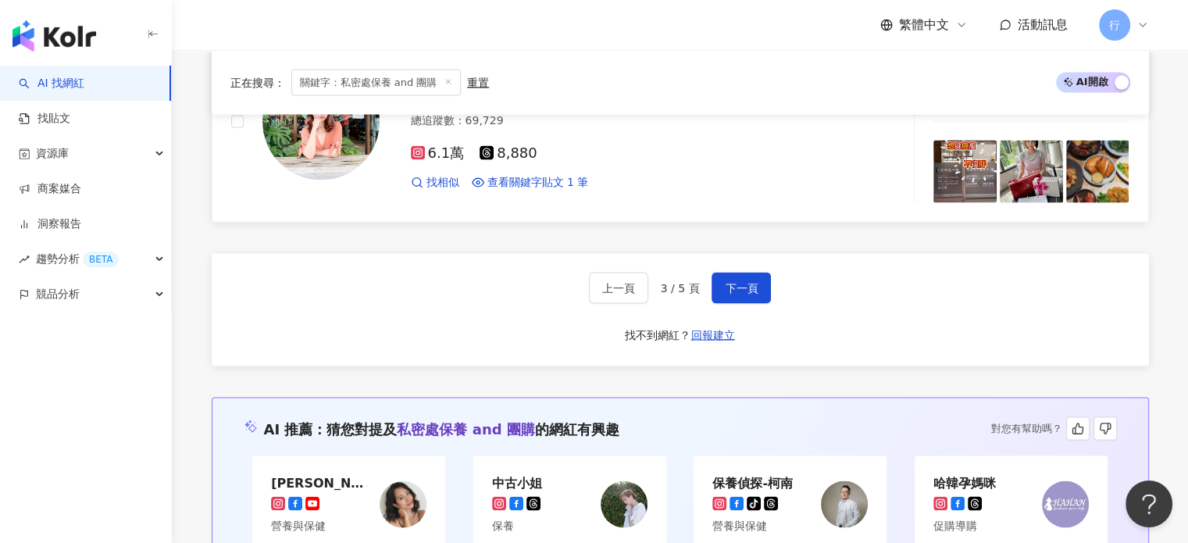
scroll to position [3202, 0]
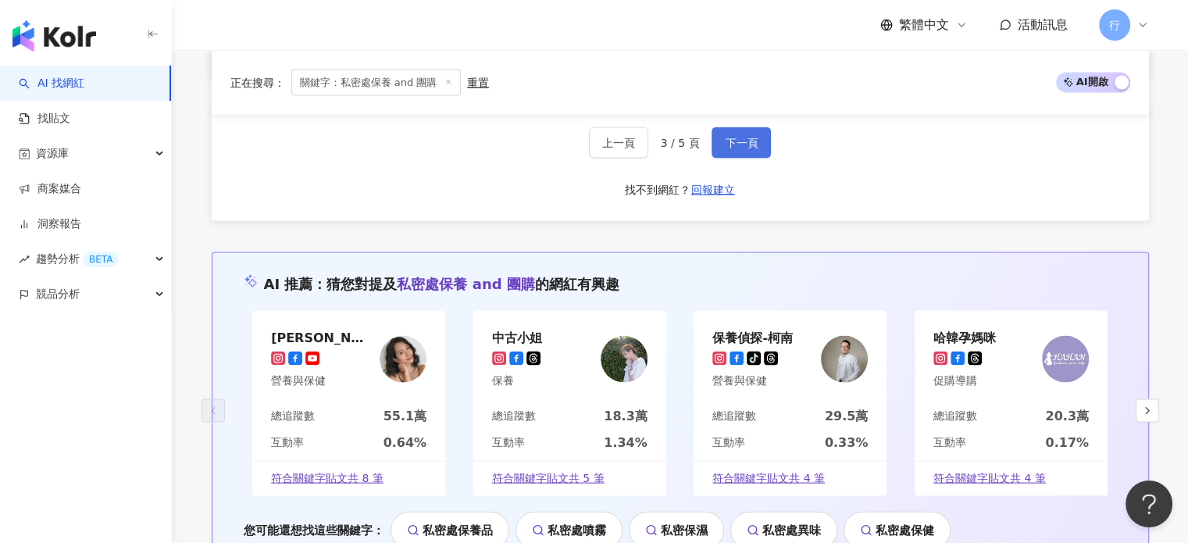
click at [754, 145] on button "下一頁" at bounding box center [740, 142] width 59 height 31
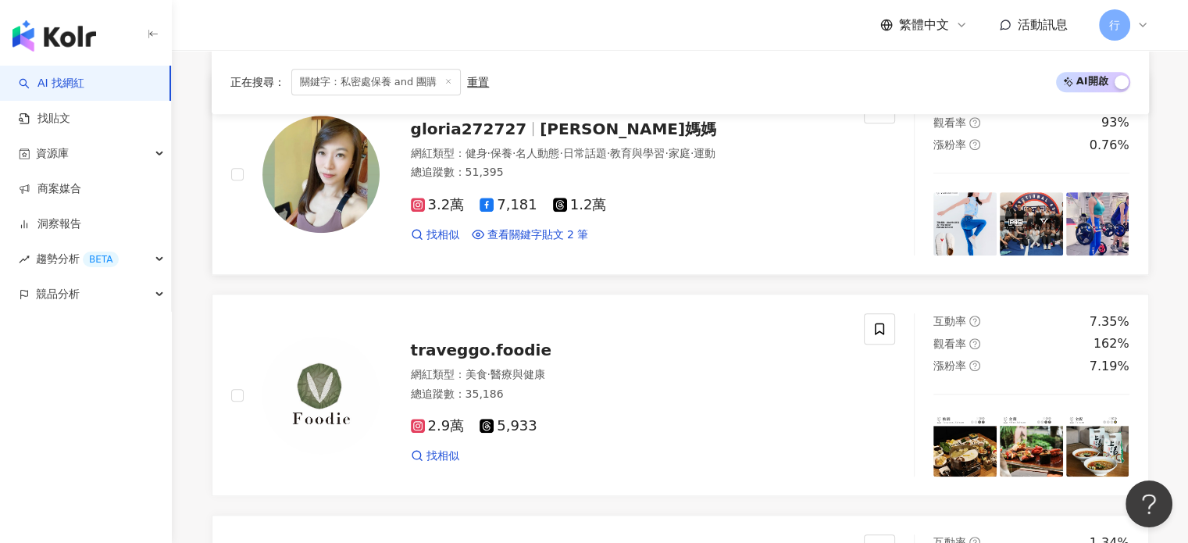
scroll to position [937, 0]
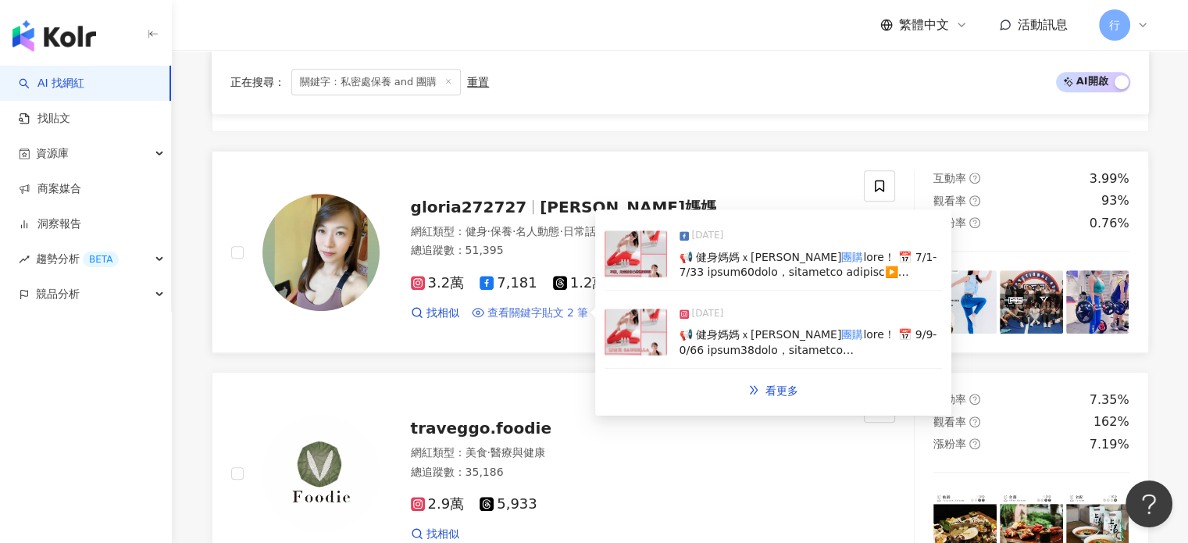
click at [558, 315] on span "查看關鍵字貼文 2 筆" at bounding box center [538, 313] width 102 height 16
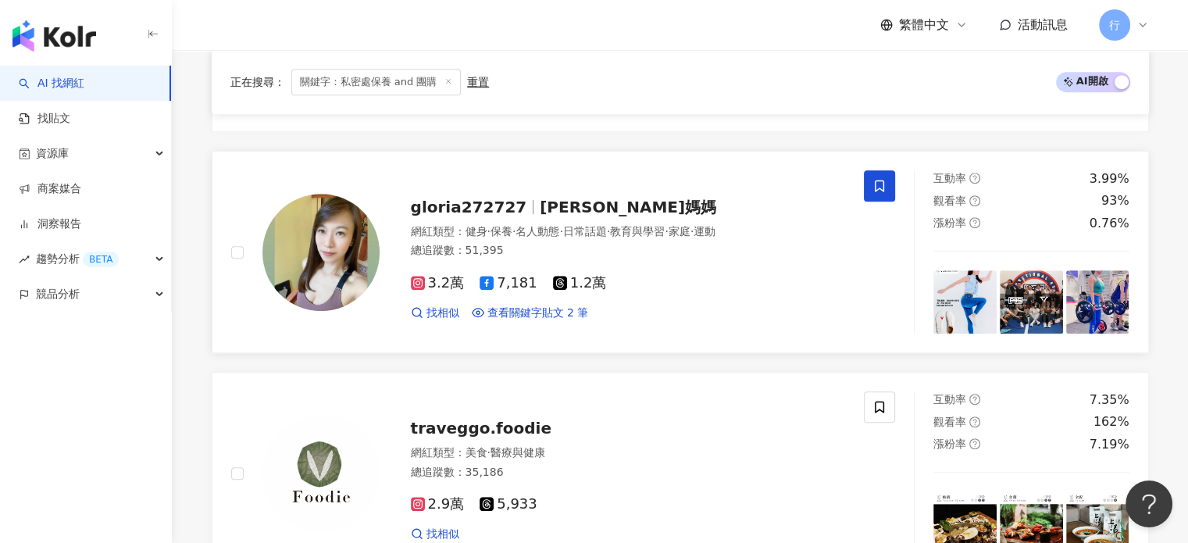
click at [878, 187] on icon at bounding box center [879, 186] width 9 height 12
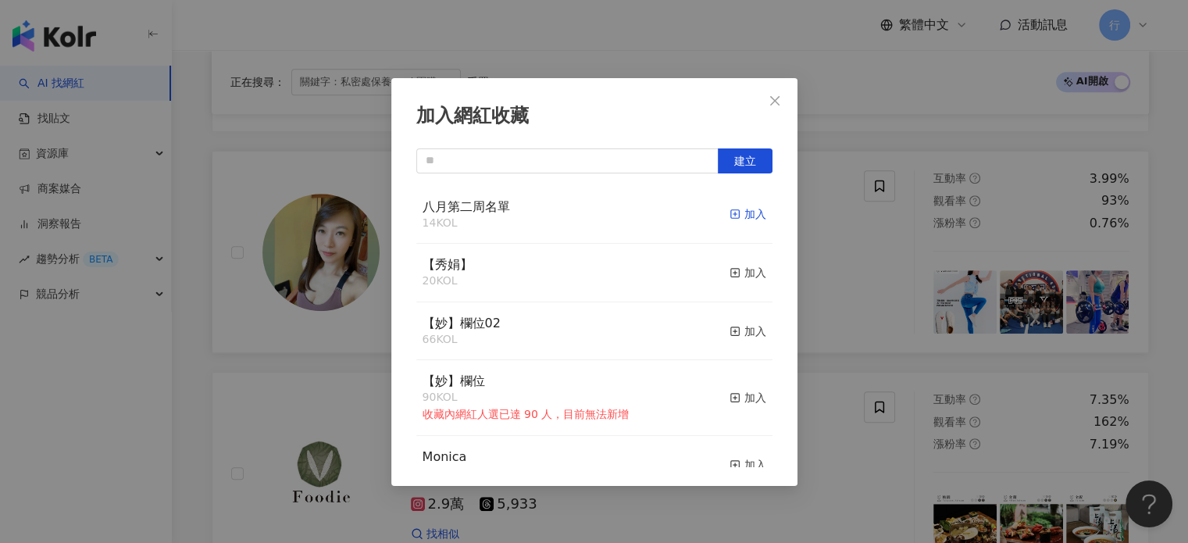
click at [741, 214] on div "加入" at bounding box center [747, 213] width 37 height 17
click at [775, 104] on icon "close" at bounding box center [774, 100] width 12 height 12
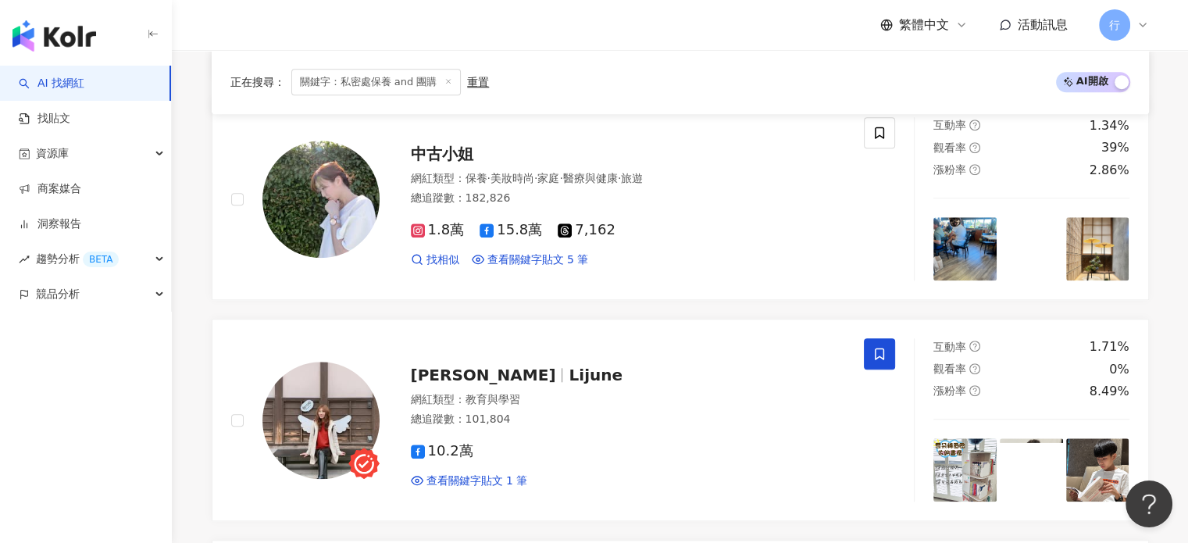
scroll to position [1406, 0]
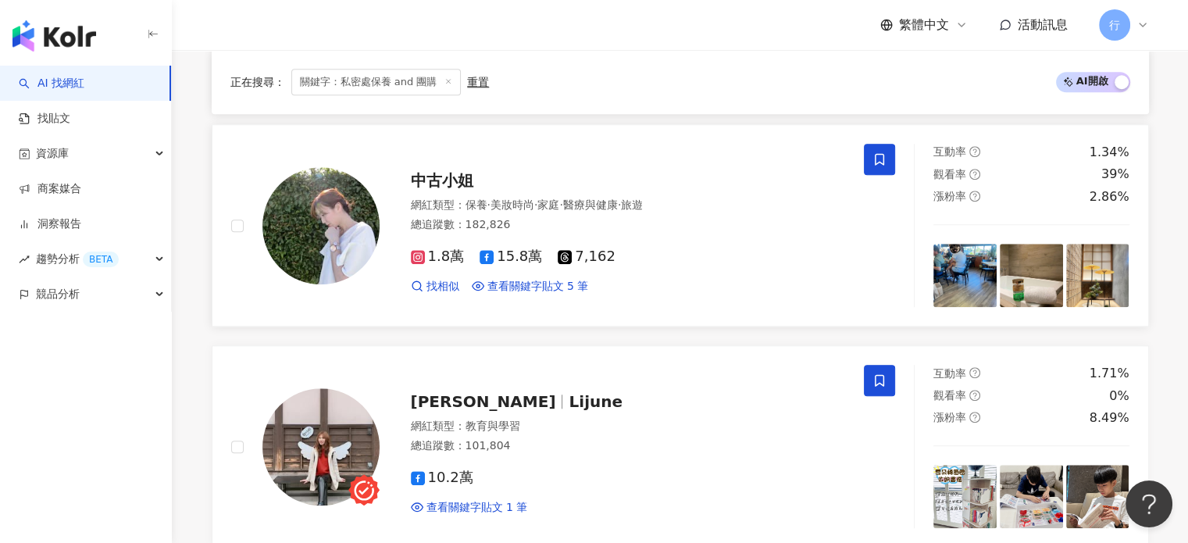
click at [886, 155] on icon at bounding box center [879, 159] width 14 height 14
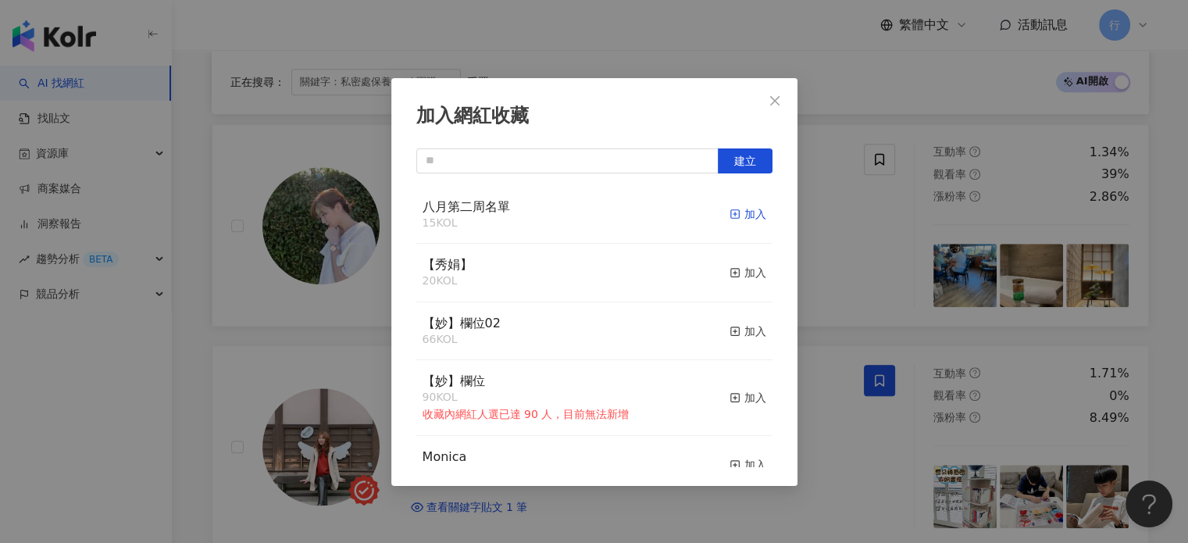
click at [740, 220] on div "加入" at bounding box center [747, 213] width 37 height 17
click at [775, 98] on icon "close" at bounding box center [774, 100] width 12 height 12
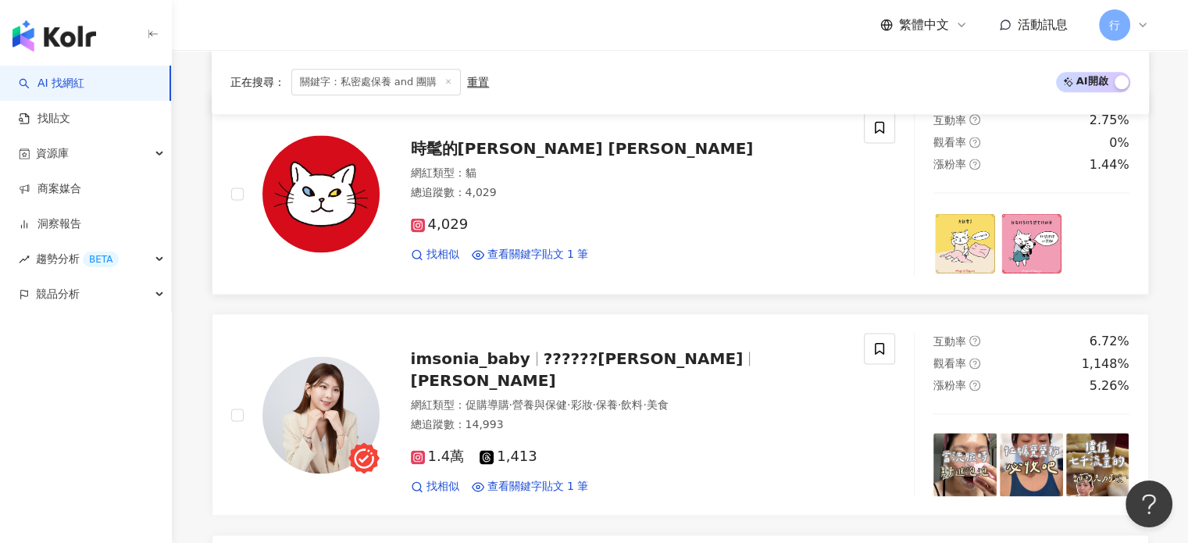
scroll to position [2108, 0]
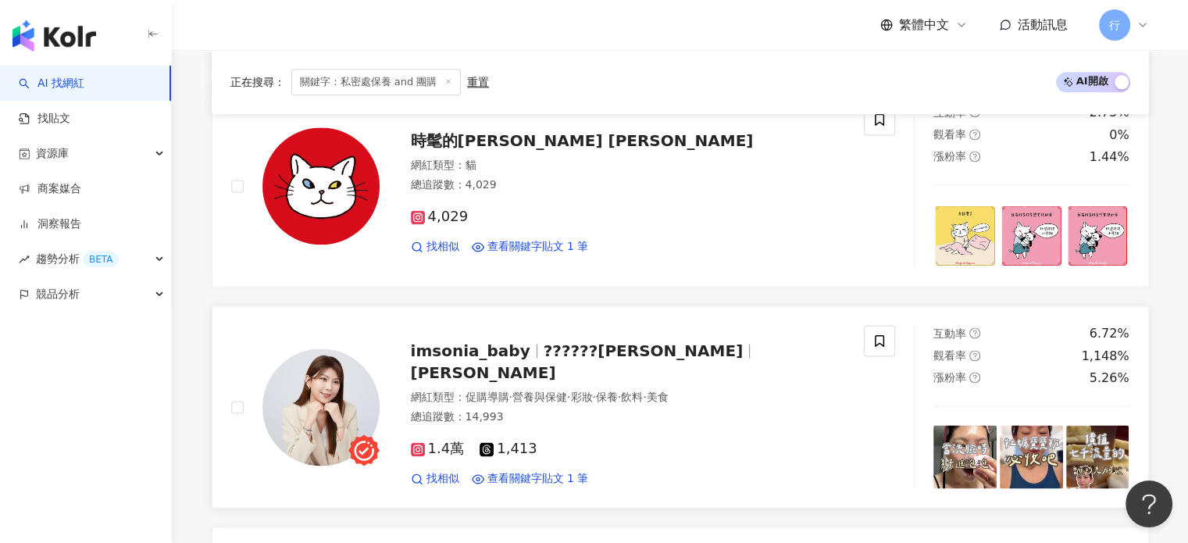
click at [225, 319] on link "imsonia_baby ??????喬 譚美 網紅類型 ： 促購導購 · 營養與保健 · 彩妝 · 保養 · 飲料 · 美食 總追蹤數 ： 14,993 1…" at bounding box center [680, 406] width 937 height 202
click at [194, 326] on div "正在搜尋 ： 關鍵字：私密處保養 and 團購 重置 AI 開啟 AI 關閉 思羽陳 sleepcat0720 網紅類型 ： 飲料 · 美食 總追蹤數 ： 6…" at bounding box center [680, 188] width 1000 height 3430
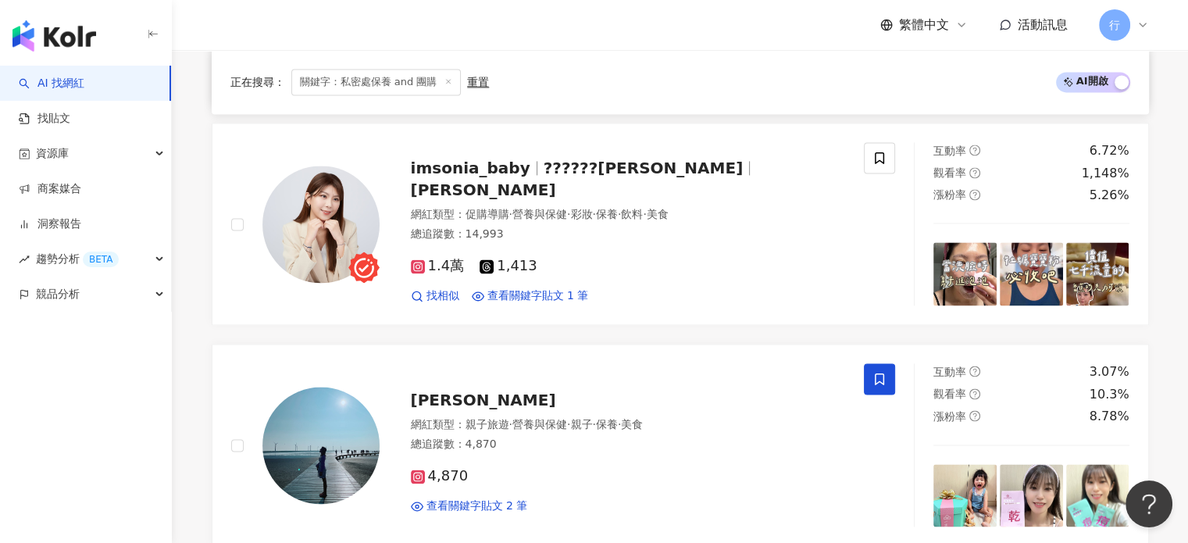
scroll to position [2265, 0]
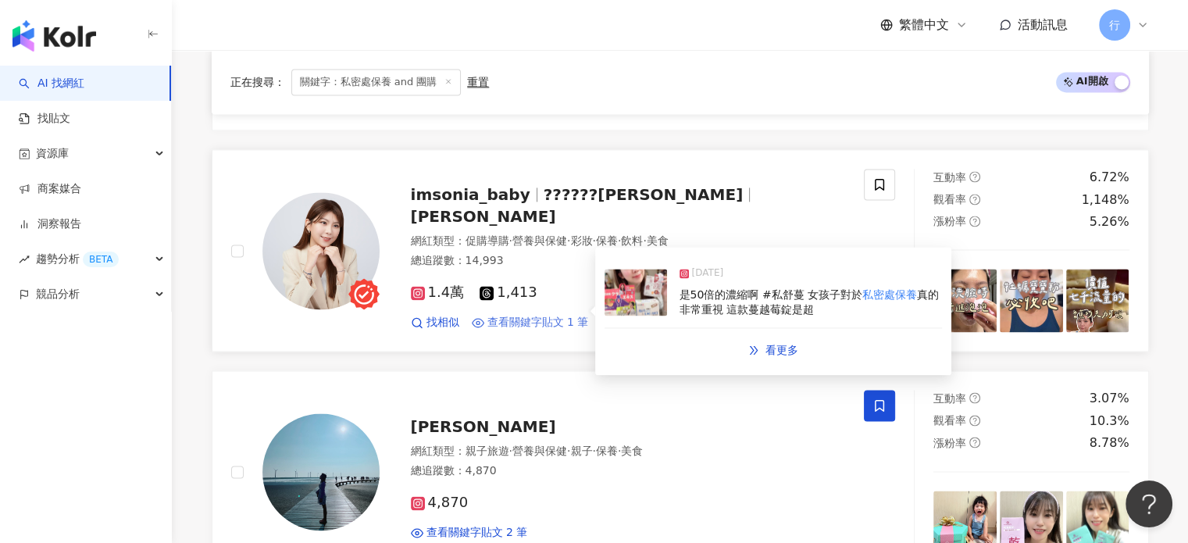
click at [529, 315] on span "查看關鍵字貼文 1 筆" at bounding box center [538, 323] width 102 height 16
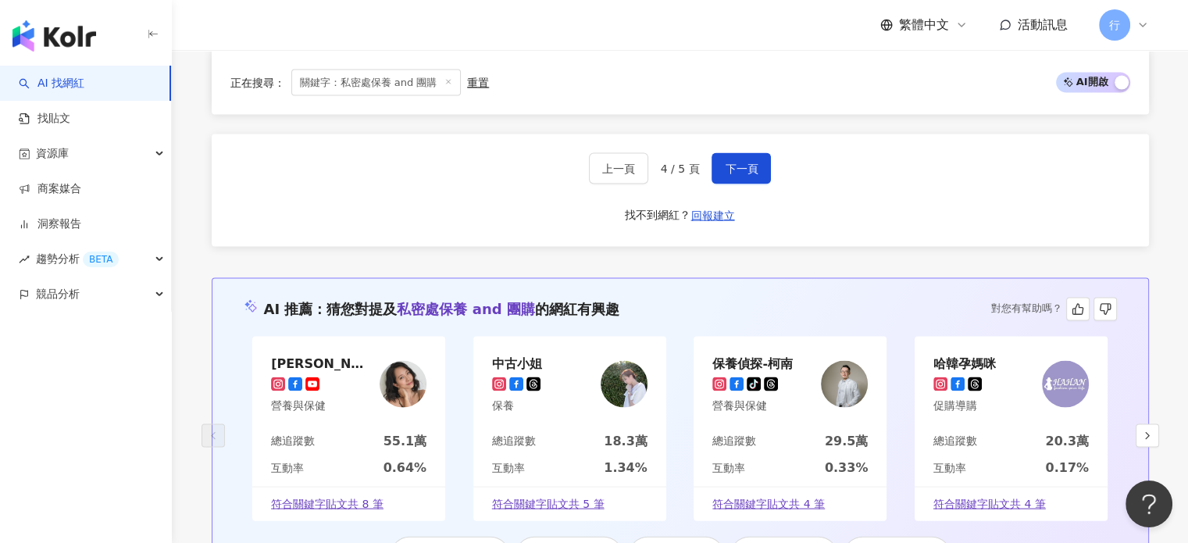
scroll to position [3202, 0]
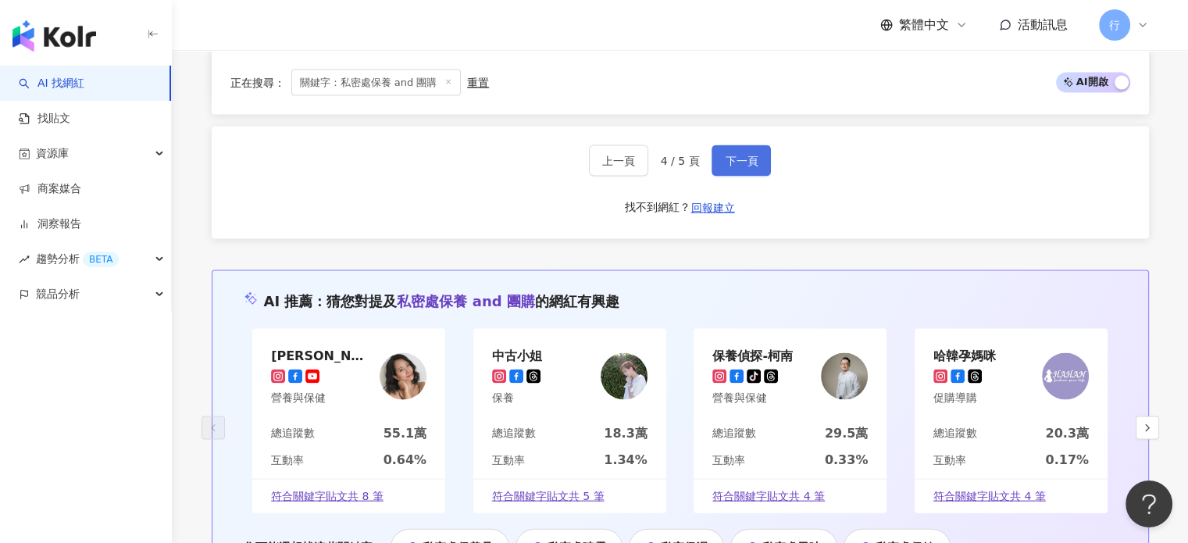
click at [755, 155] on span "下一頁" at bounding box center [741, 161] width 33 height 12
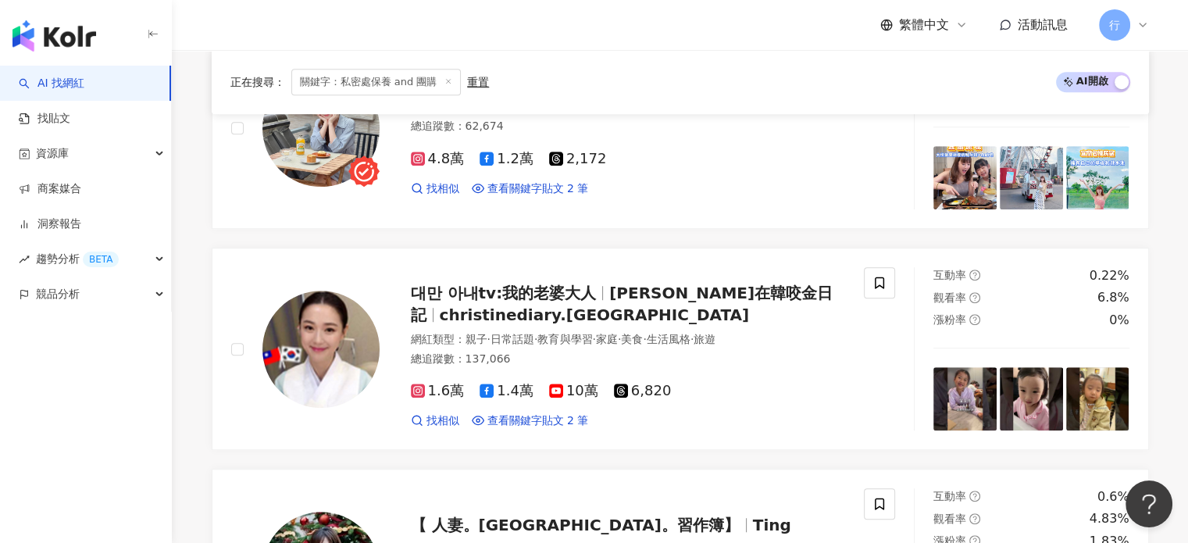
scroll to position [1171, 0]
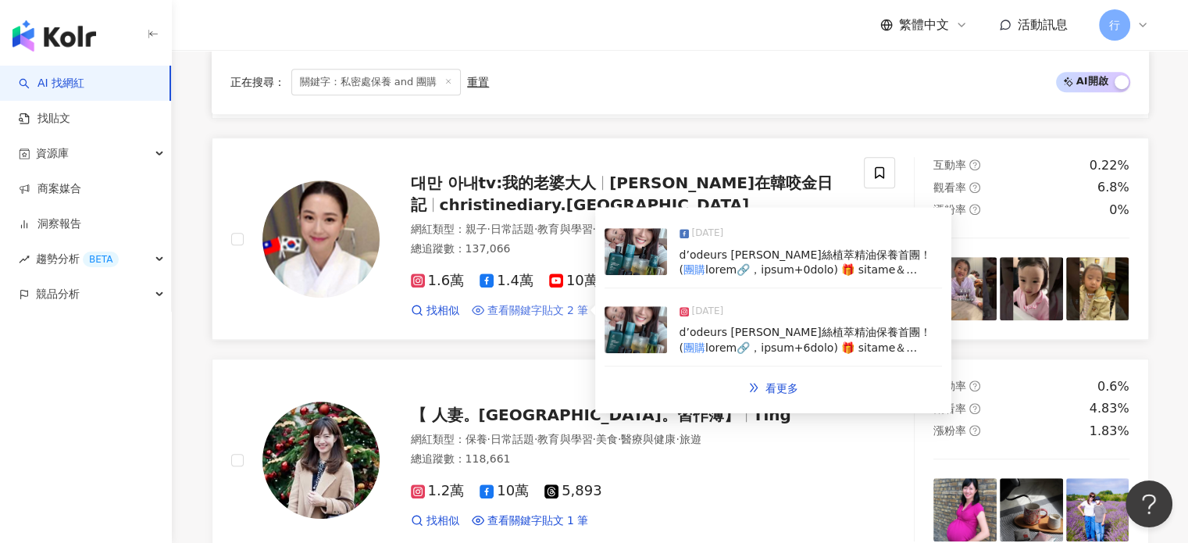
click at [532, 310] on span "查看關鍵字貼文 2 筆" at bounding box center [538, 311] width 102 height 16
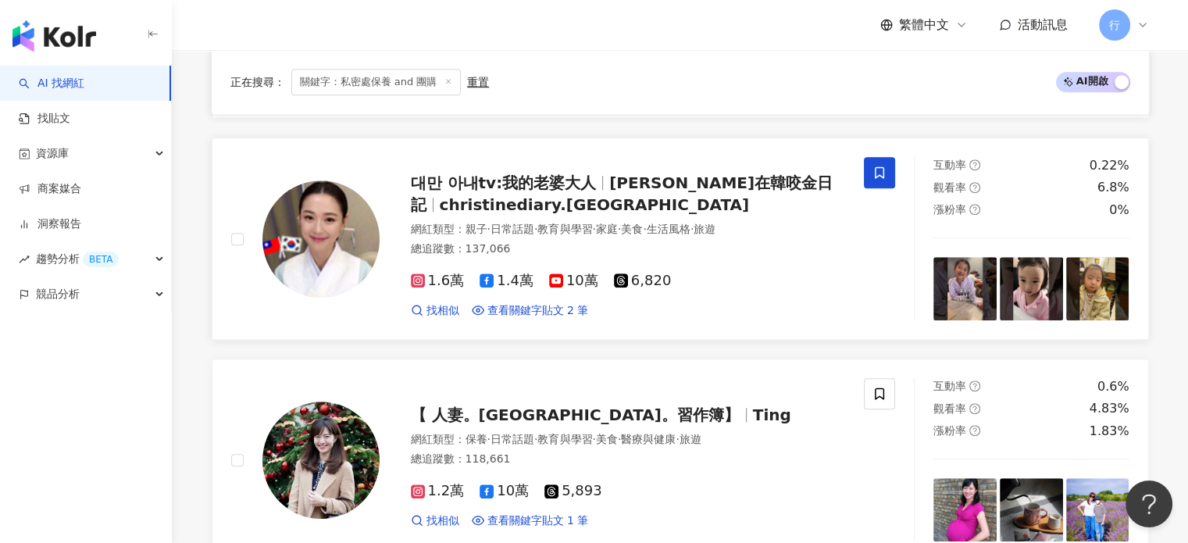
click at [875, 169] on icon at bounding box center [879, 173] width 14 height 14
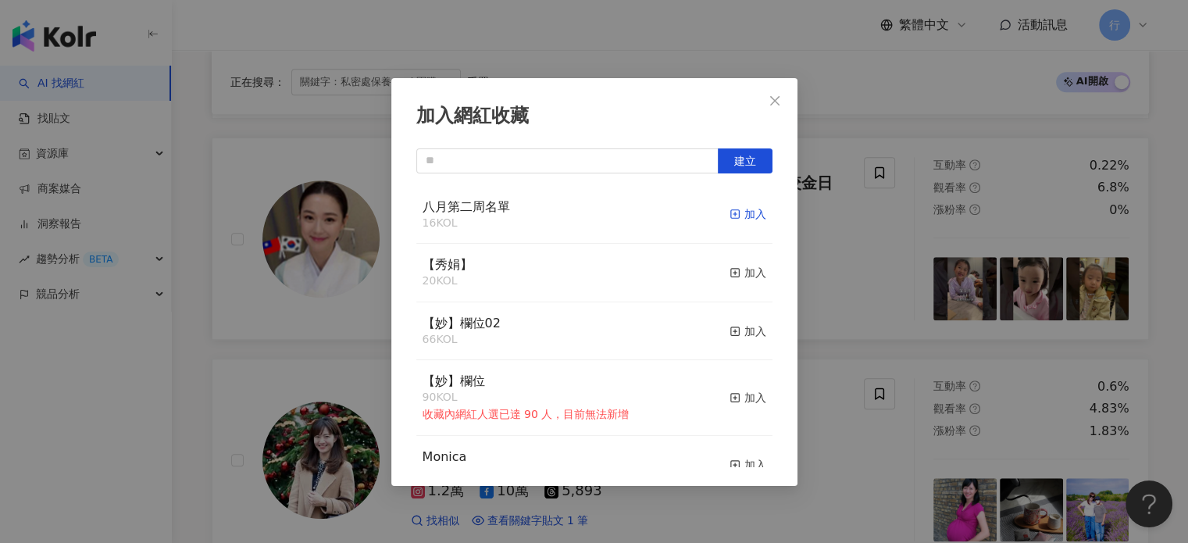
click at [736, 218] on div "加入" at bounding box center [747, 213] width 37 height 17
click at [184, 377] on div "加入網紅收藏 建立 八月第二周名單 17 KOL 已加入 【秀娟】 20 KOL 加入 【妙】欄位02 66 KOL 加入 【妙】欄位 90 KOL 收藏內網…" at bounding box center [594, 271] width 1188 height 543
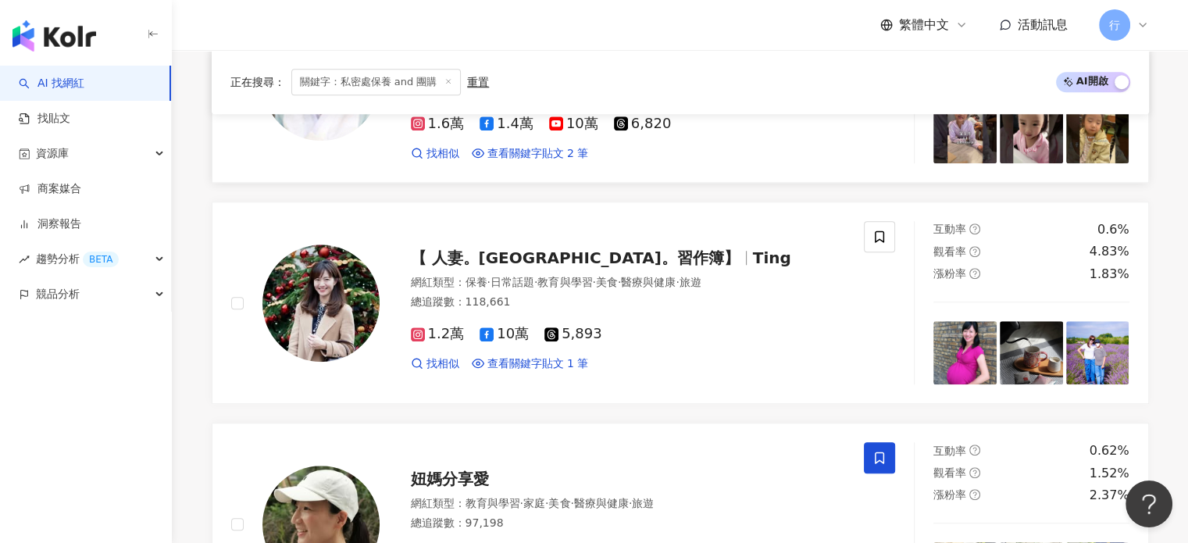
scroll to position [1328, 0]
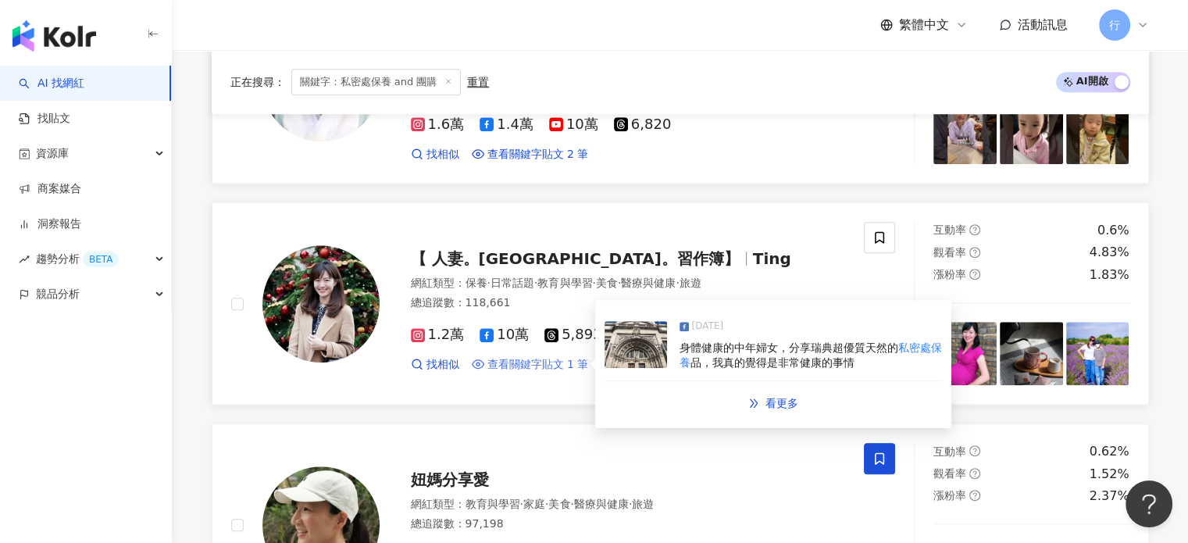
click at [569, 362] on span "查看關鍵字貼文 1 筆" at bounding box center [538, 365] width 102 height 16
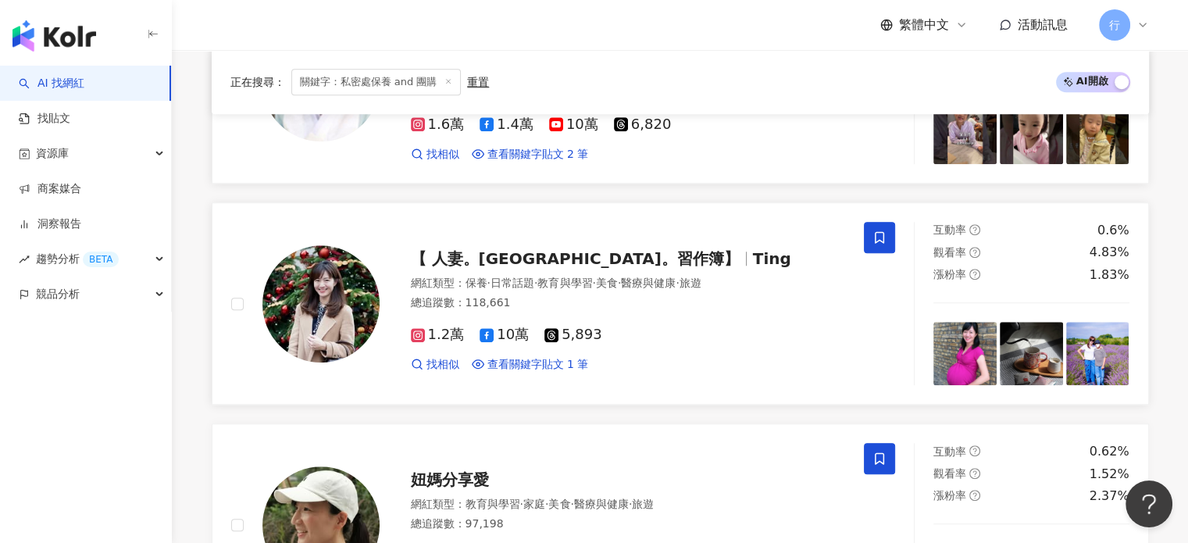
click at [887, 238] on span at bounding box center [879, 237] width 31 height 31
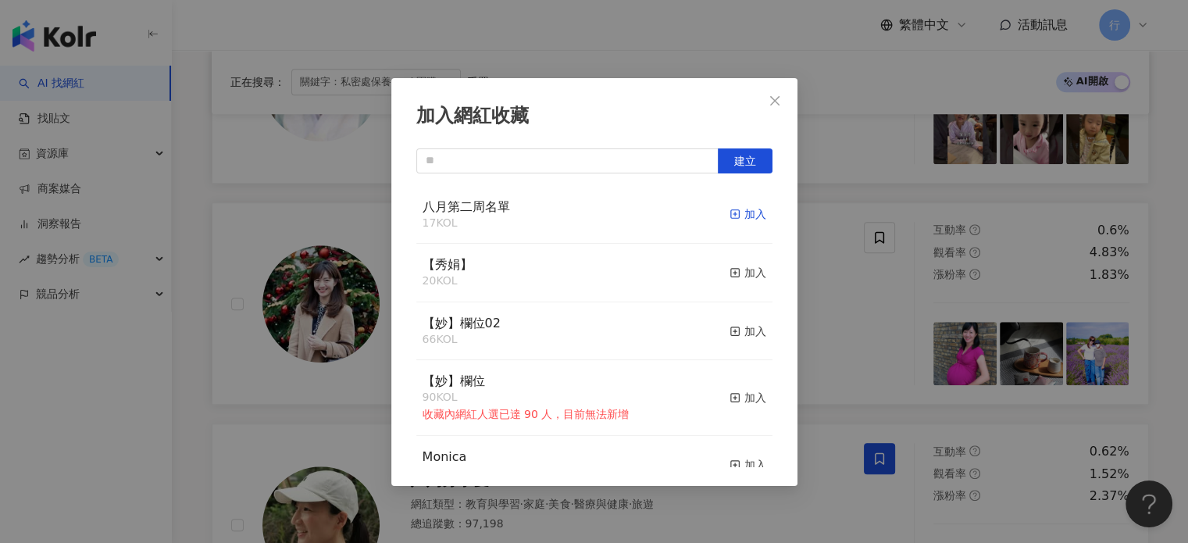
click at [736, 216] on div "加入" at bounding box center [747, 213] width 37 height 17
click at [772, 104] on icon "close" at bounding box center [774, 100] width 12 height 12
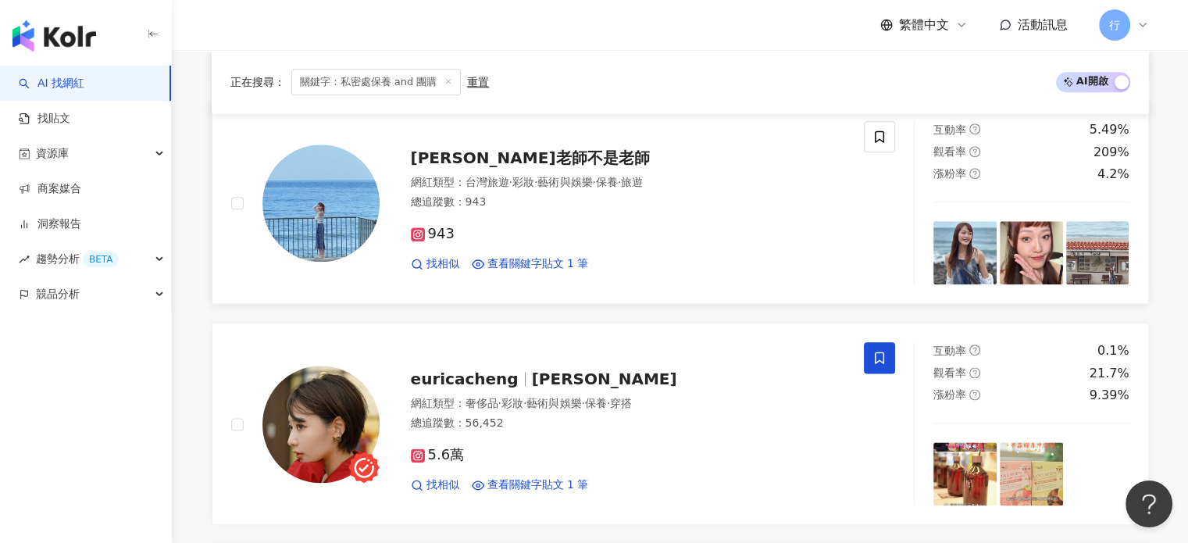
scroll to position [1796, 0]
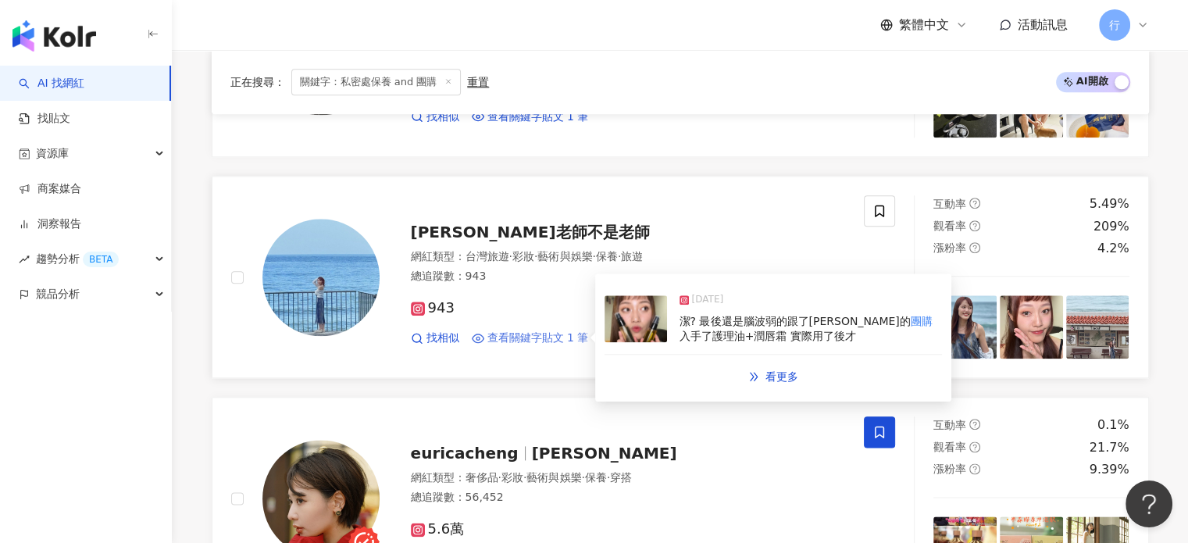
click at [511, 335] on span "查看關鍵字貼文 1 筆" at bounding box center [538, 338] width 102 height 16
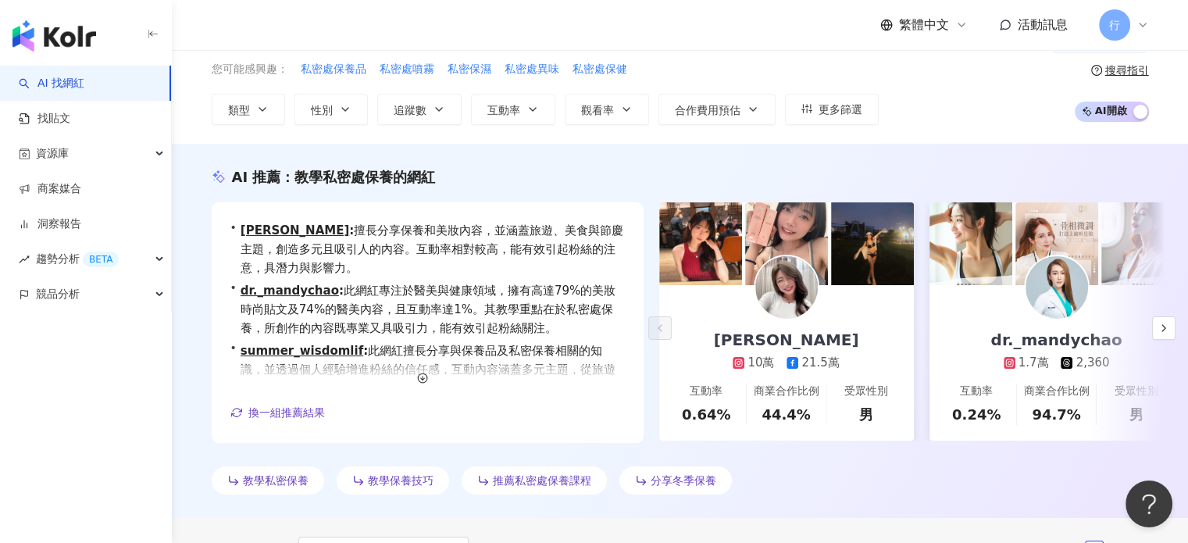
scroll to position [0, 0]
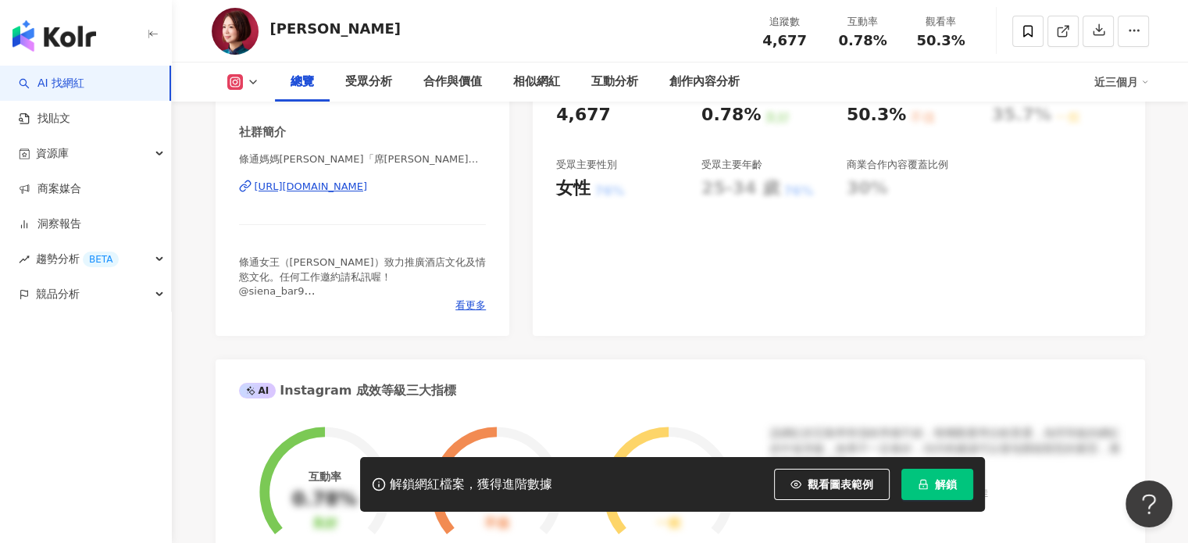
click at [365, 188] on div "https://www.instagram.com/ilovesiena9/" at bounding box center [311, 187] width 113 height 14
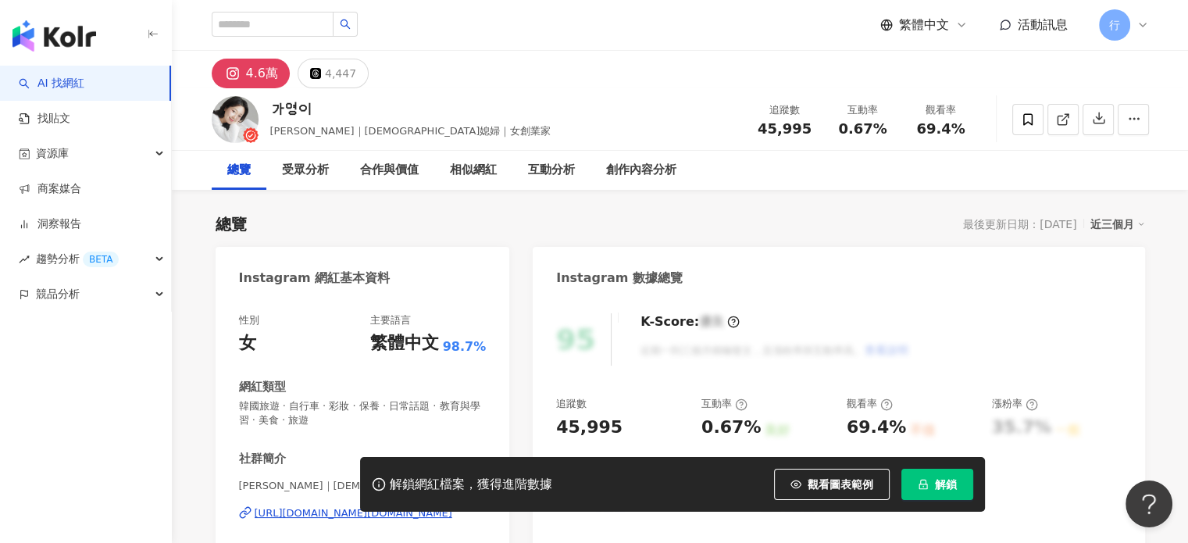
scroll to position [390, 0]
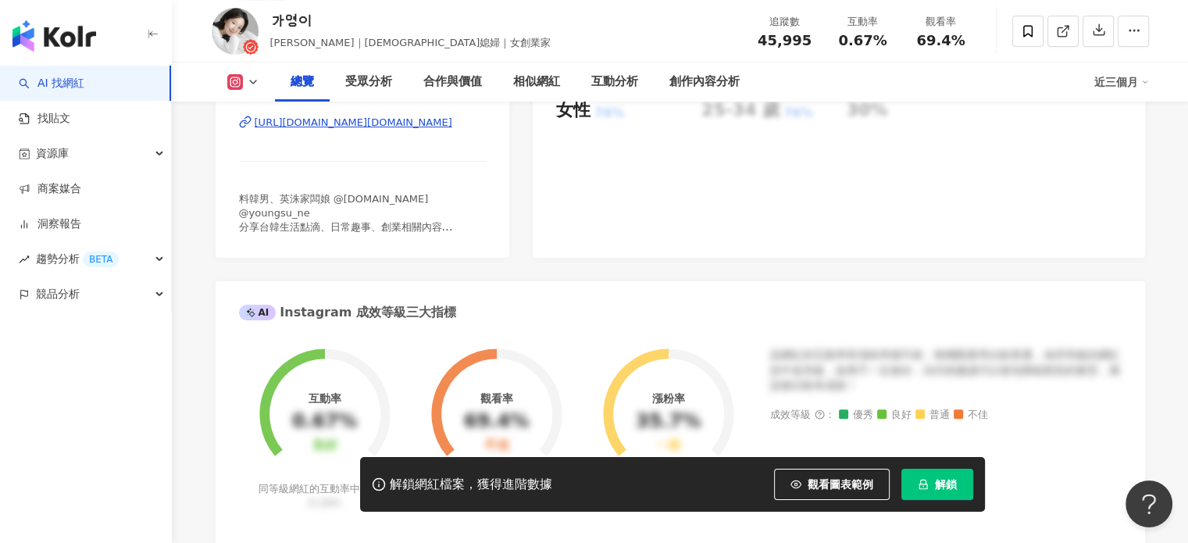
click at [347, 120] on div "https://www.instagram.com/ga02.chu/" at bounding box center [354, 123] width 198 height 14
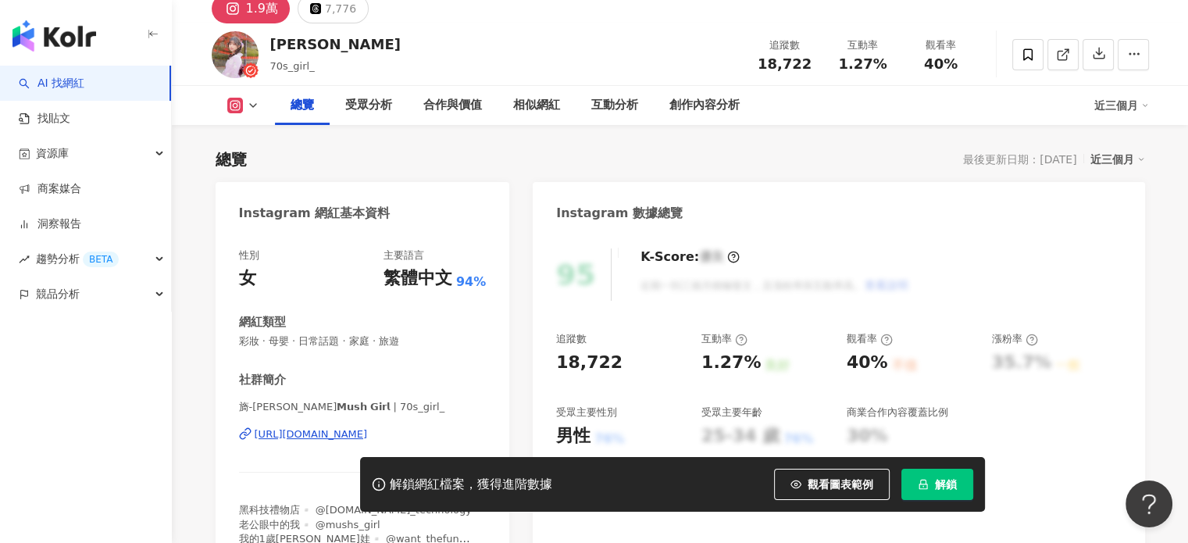
scroll to position [156, 0]
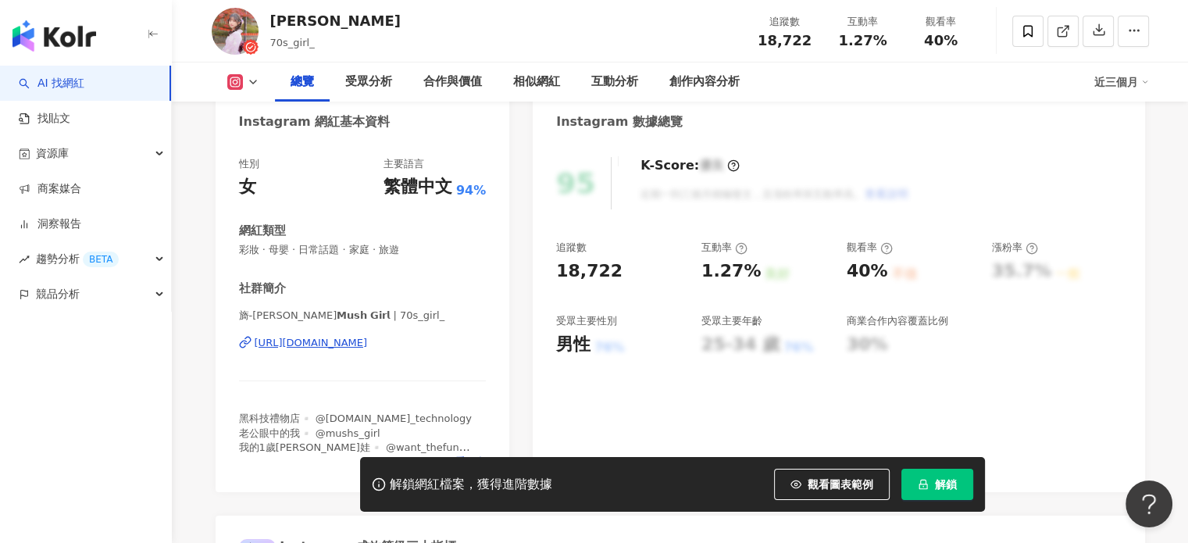
click at [368, 345] on div "https://www.instagram.com/70s_girl_/" at bounding box center [311, 343] width 113 height 14
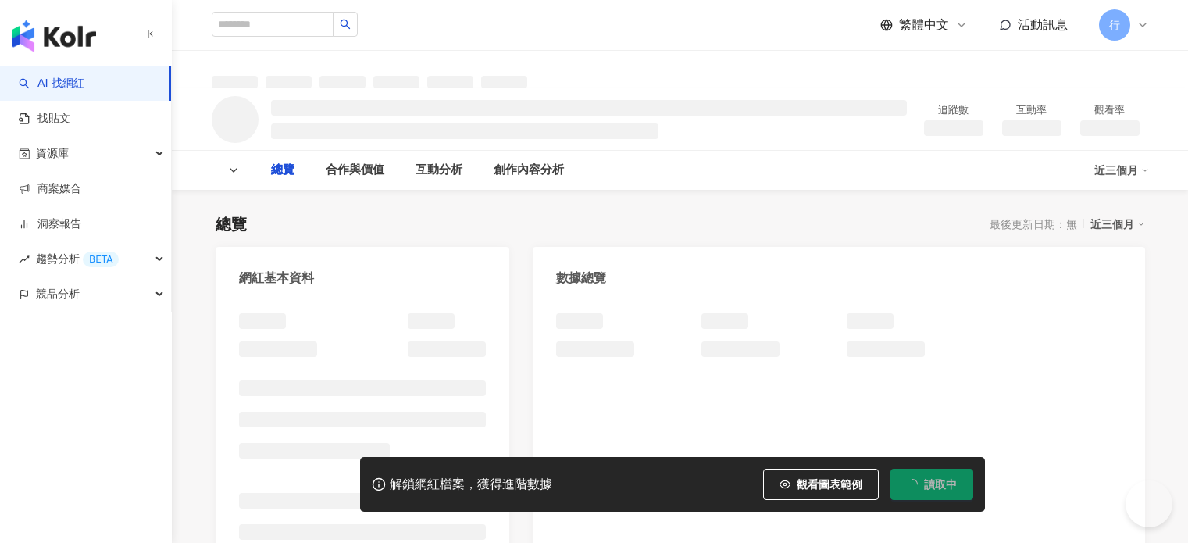
type input "**********"
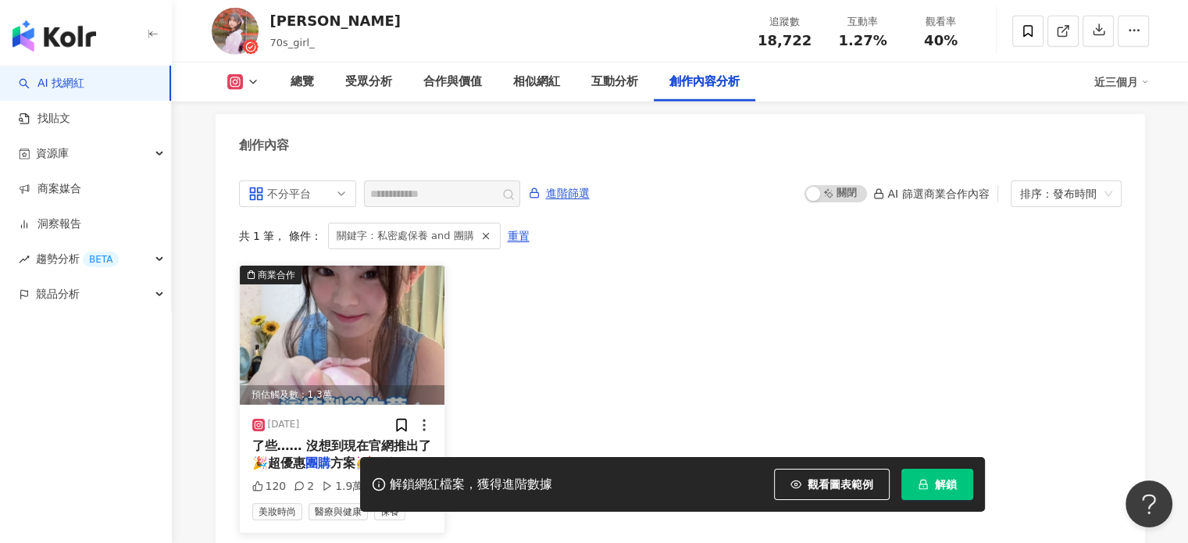
scroll to position [4850, 0]
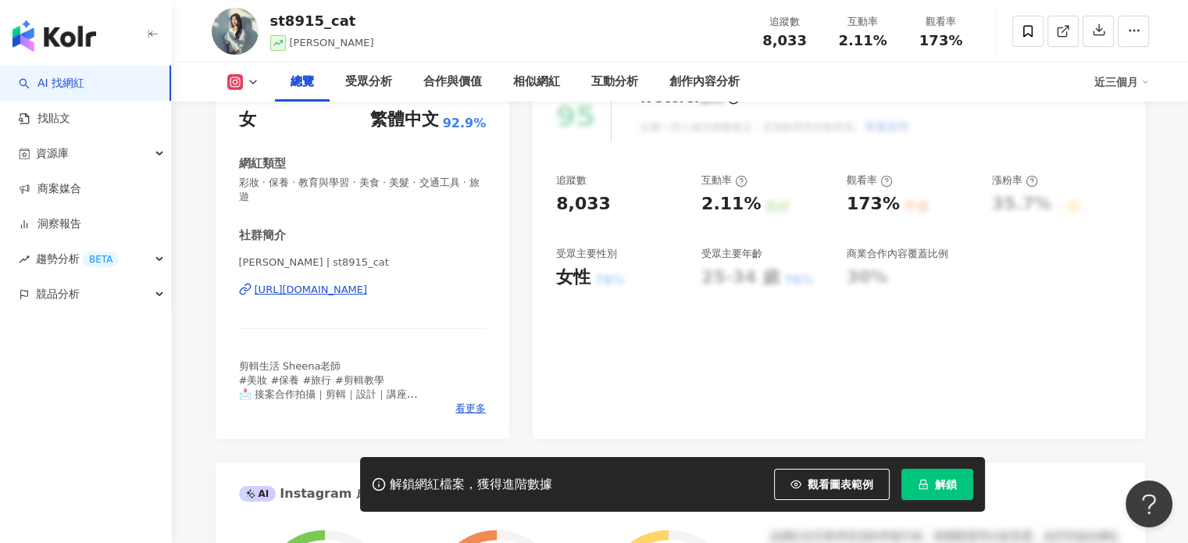
scroll to position [234, 0]
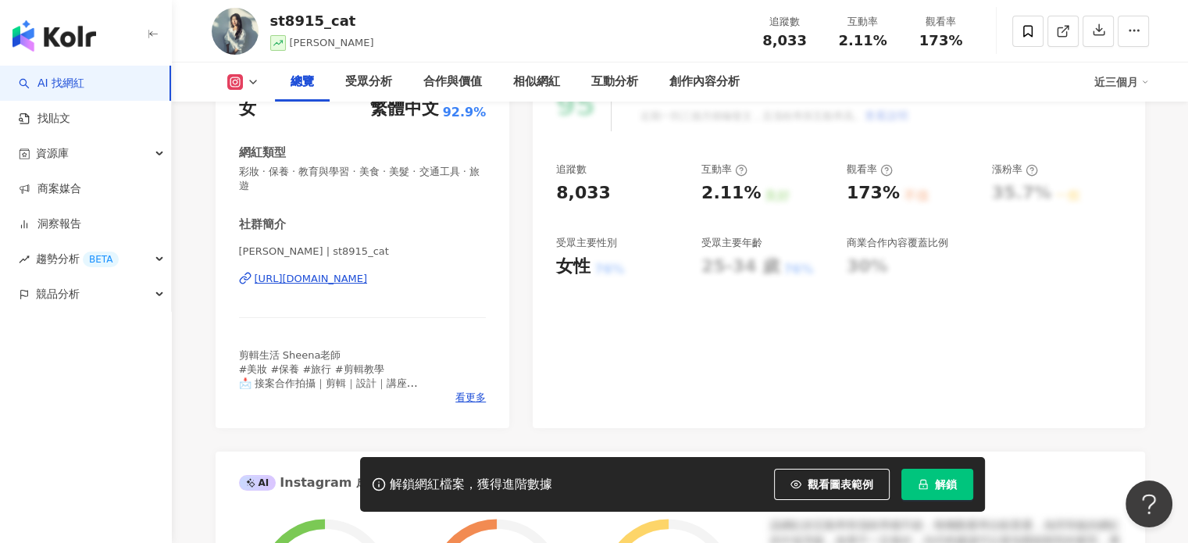
click at [368, 275] on div "https://www.instagram.com/st8915_cat/" at bounding box center [311, 279] width 113 height 14
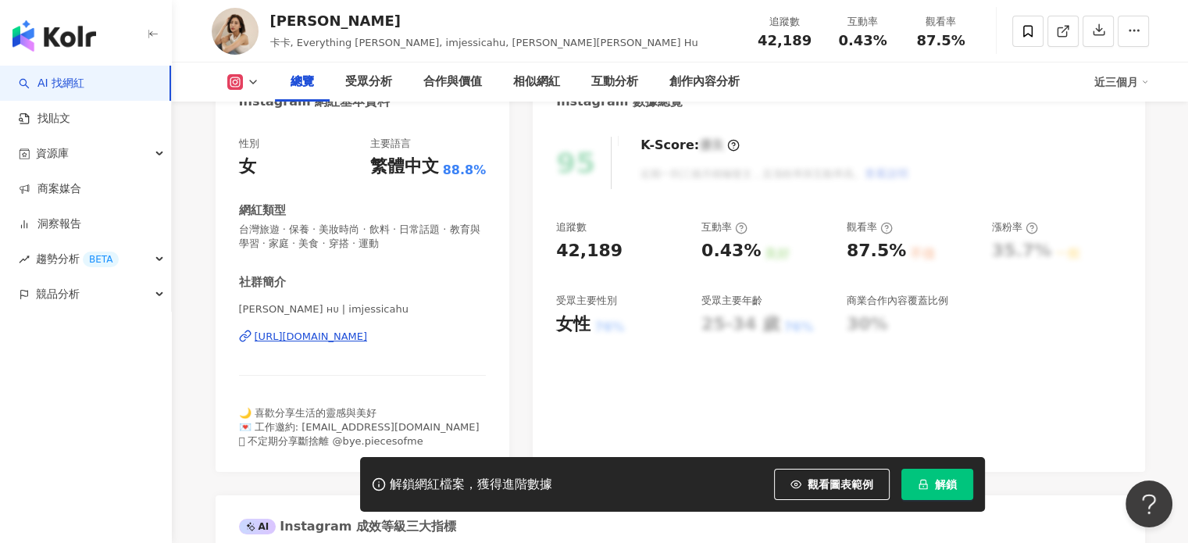
scroll to position [175, 0]
click at [368, 340] on div "https://www.instagram.com/imjessicahu/" at bounding box center [311, 338] width 113 height 14
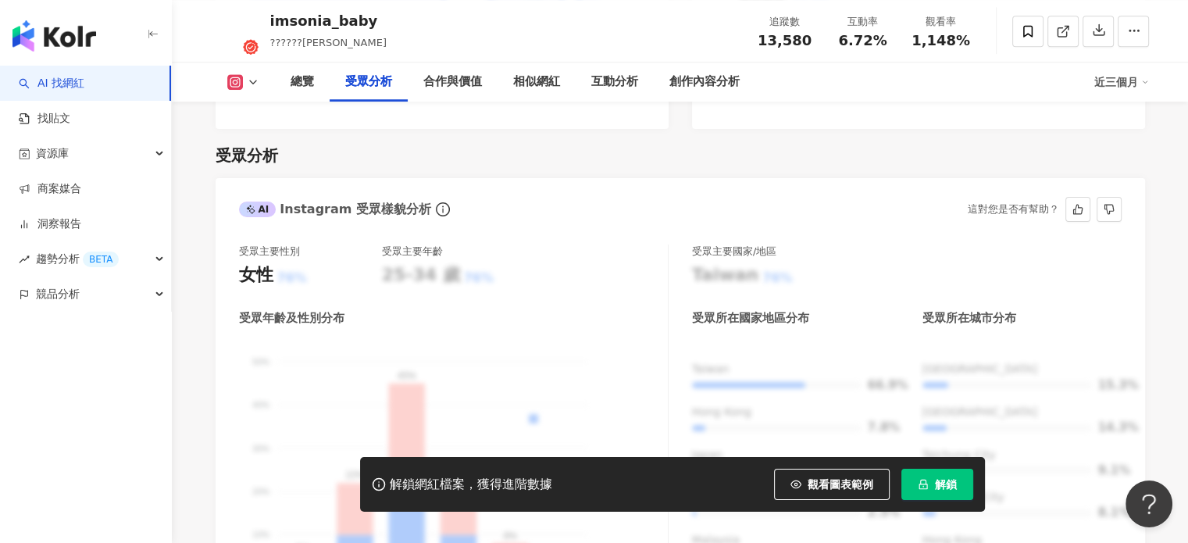
scroll to position [1328, 0]
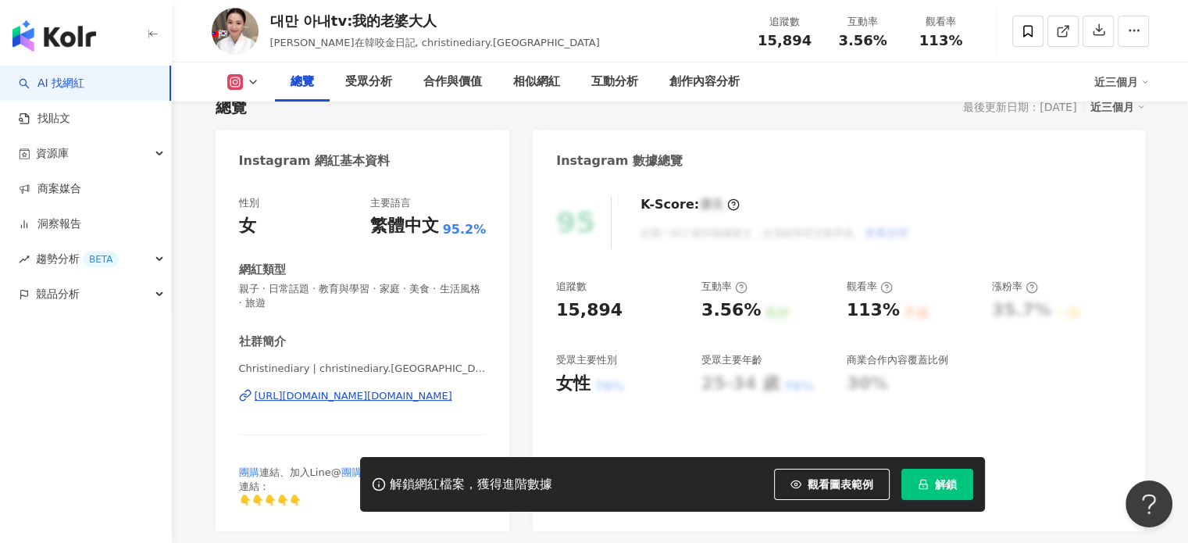
scroll to position [234, 0]
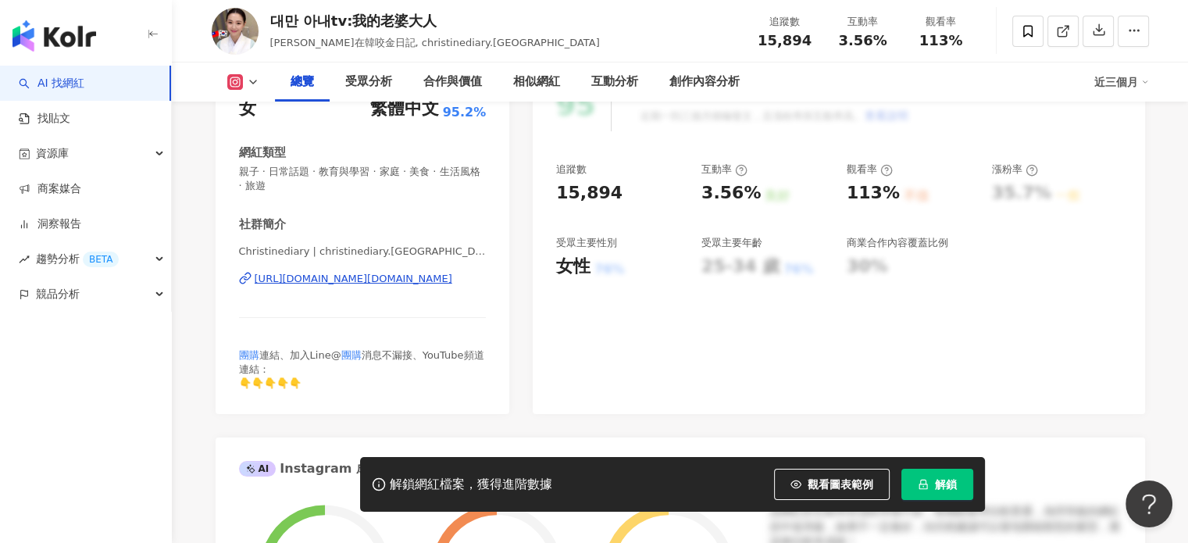
click at [308, 282] on div "https://www.instagram.com/christinediary.korea/" at bounding box center [354, 279] width 198 height 14
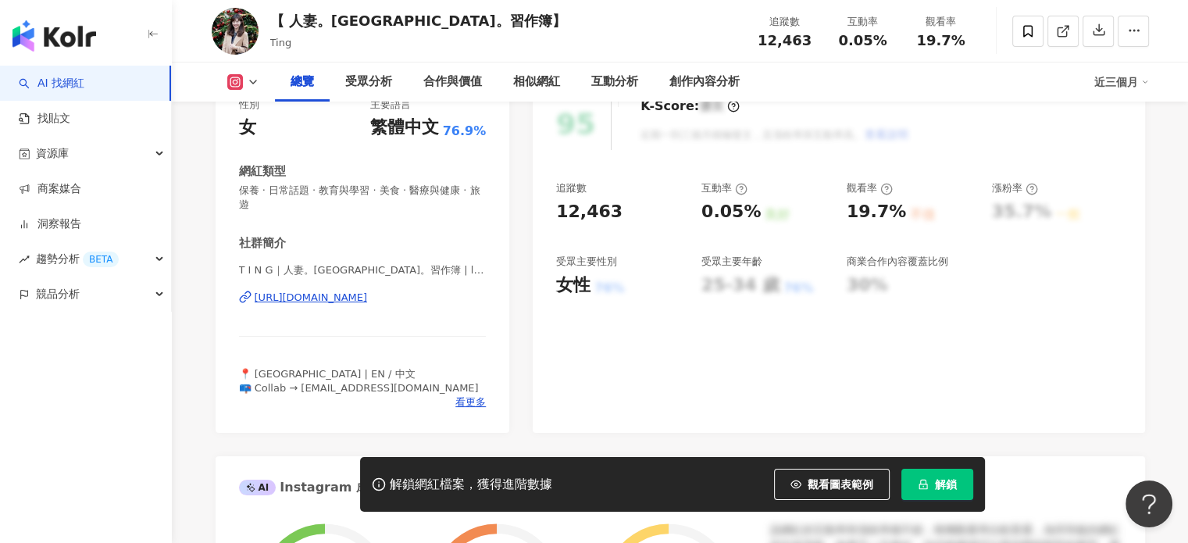
scroll to position [312, 0]
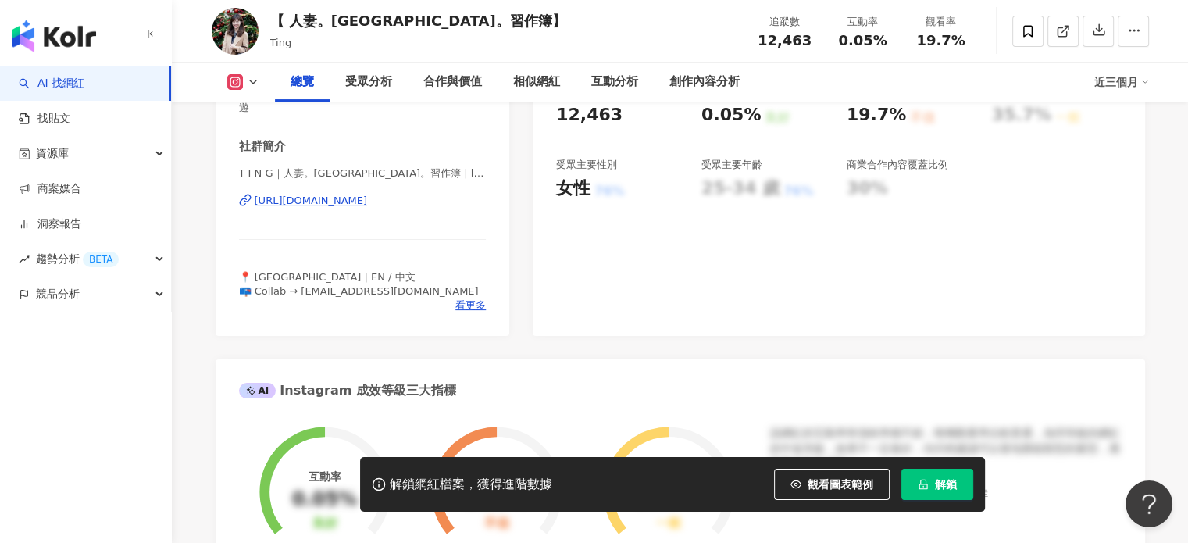
click at [365, 203] on div "https://www.instagram.com/londonwifediary/" at bounding box center [311, 201] width 113 height 14
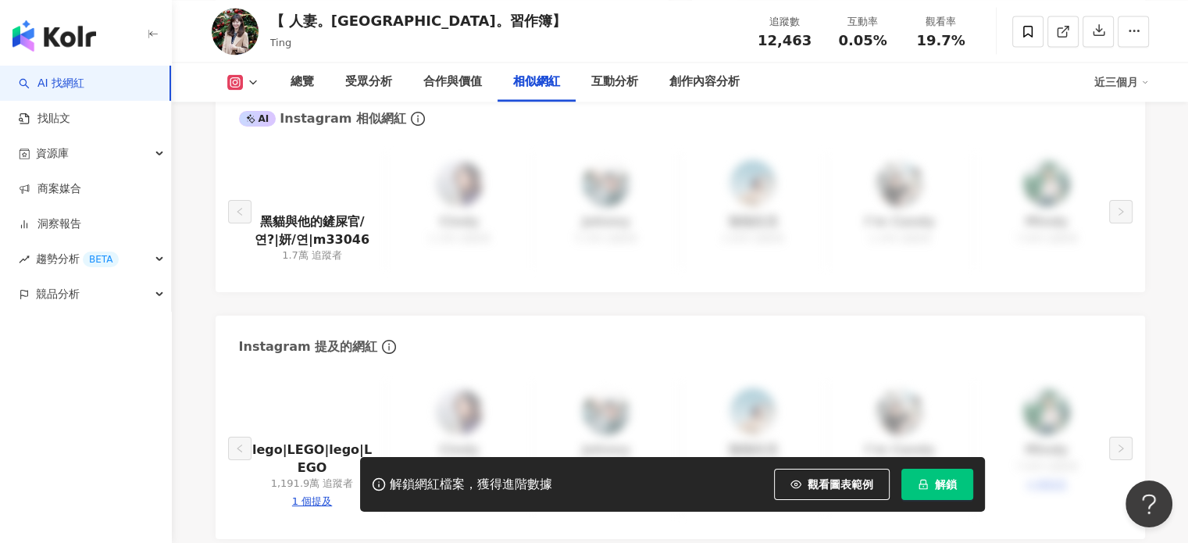
scroll to position [2655, 0]
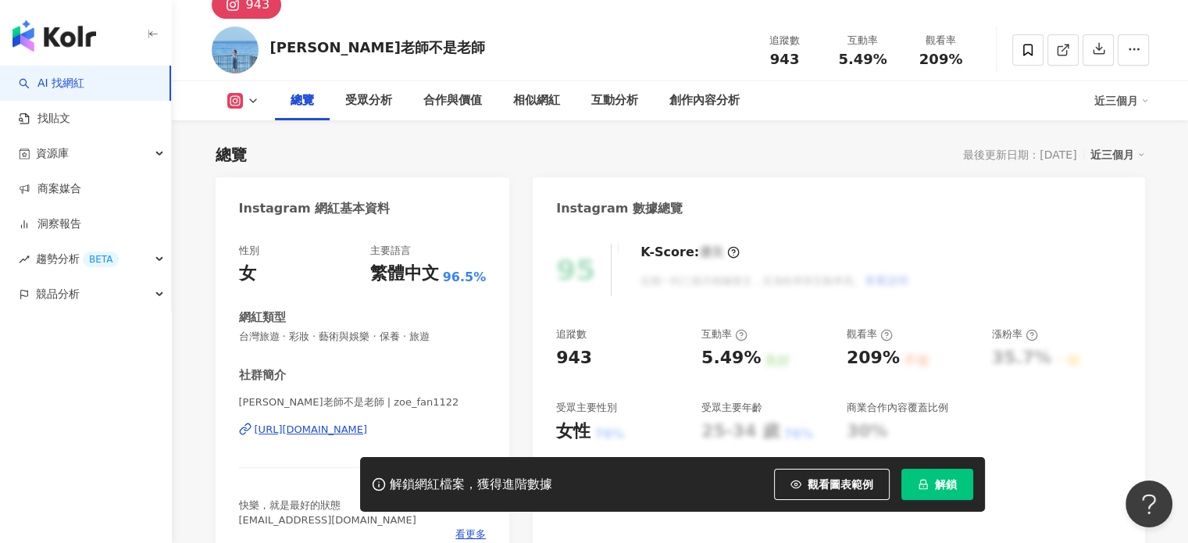
scroll to position [226, 0]
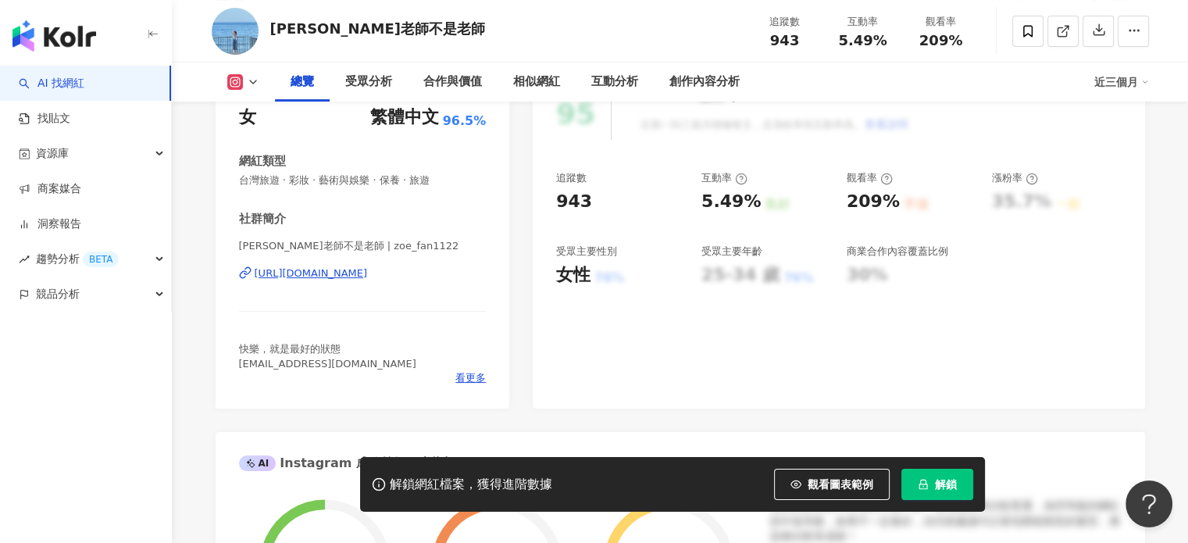
click at [326, 280] on div "[URL][DOMAIN_NAME]" at bounding box center [311, 273] width 113 height 14
